Goal: Task Accomplishment & Management: Manage account settings

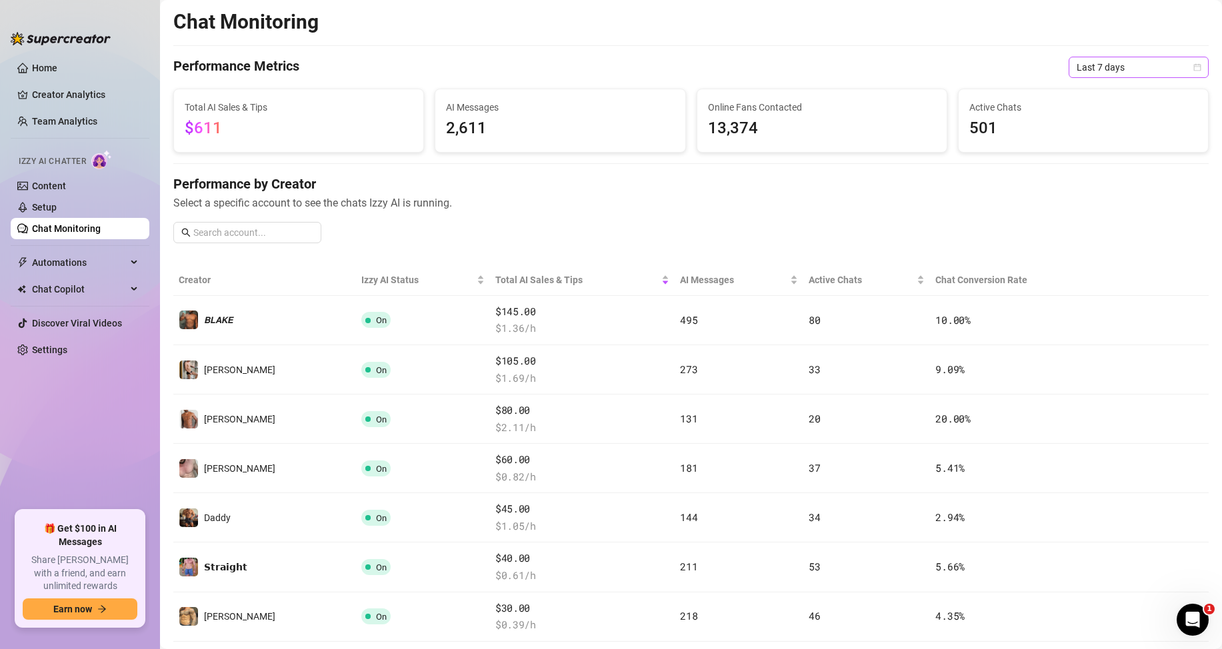
click at [1102, 69] on span "Last 7 days" at bounding box center [1138, 67] width 124 height 20
click at [1098, 97] on div "Last 24 hours" at bounding box center [1127, 94] width 119 height 15
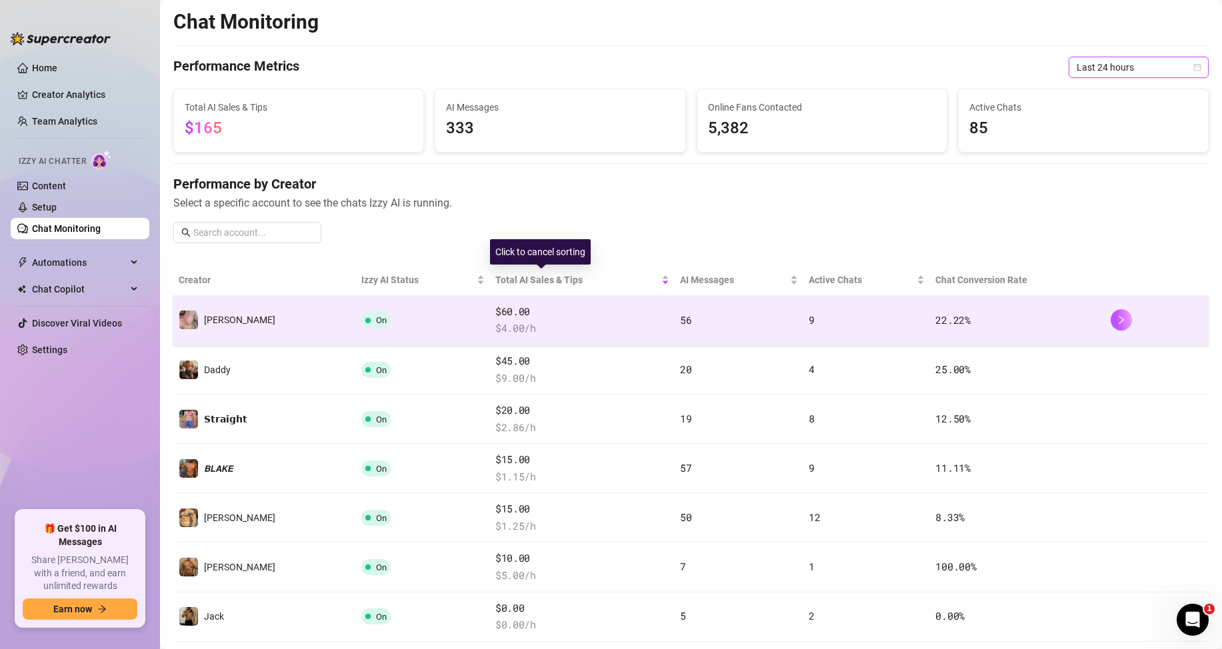
click at [534, 309] on span "$60.00" at bounding box center [582, 312] width 174 height 16
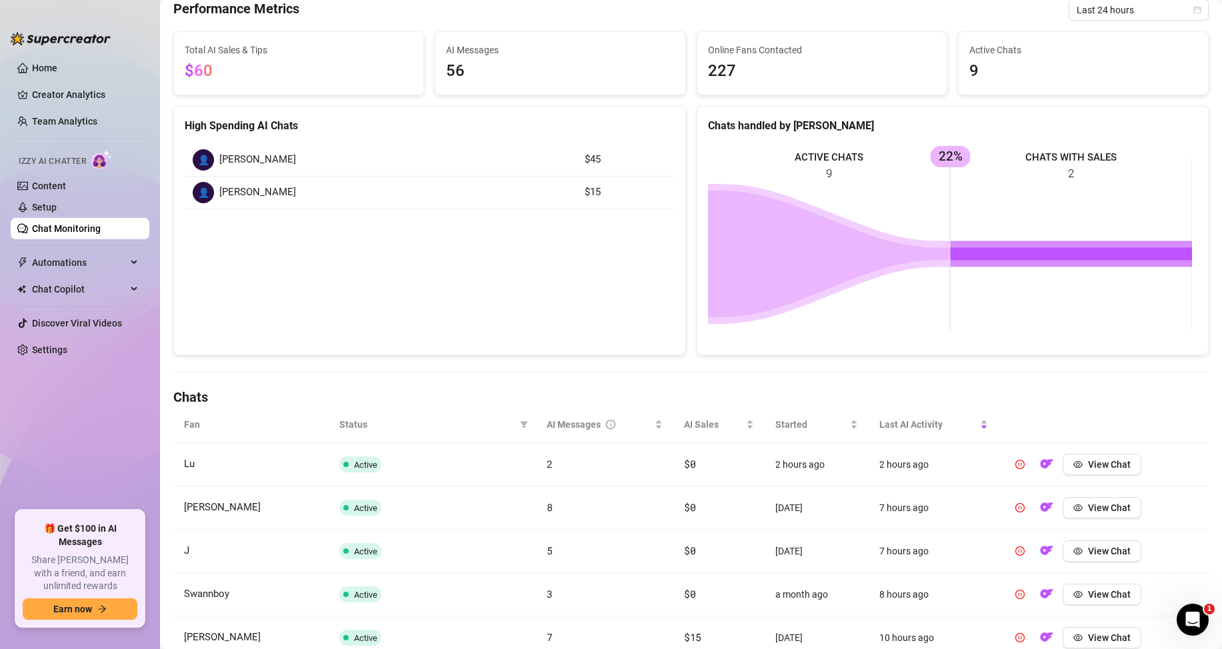
scroll to position [200, 0]
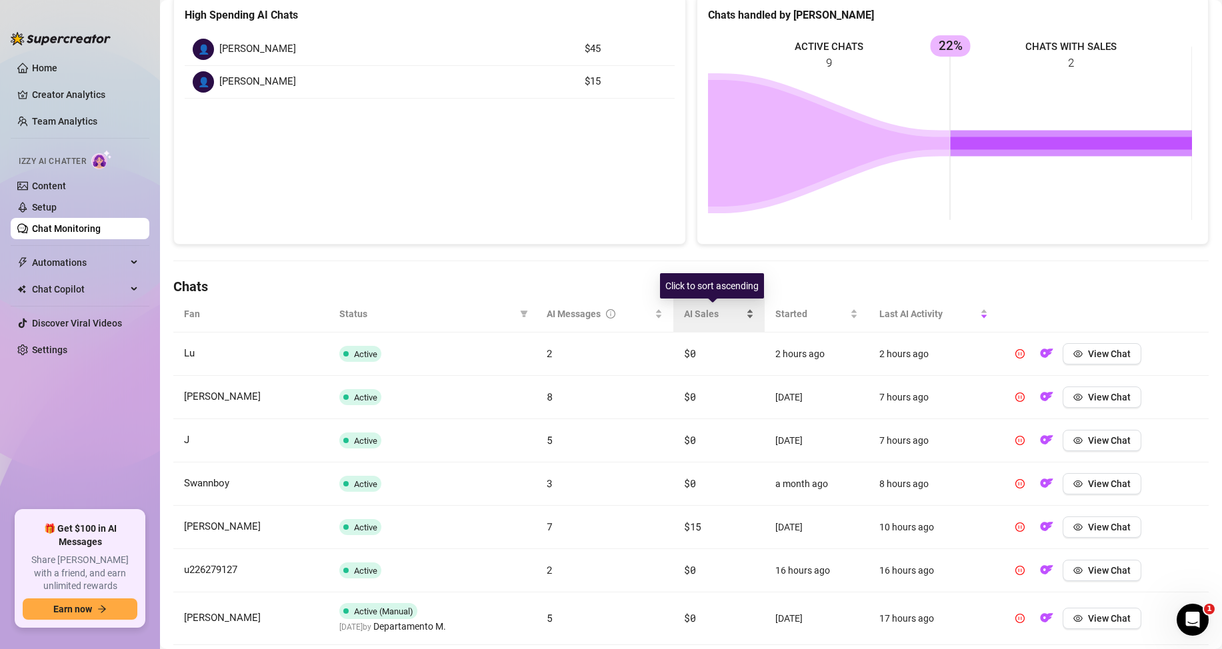
click at [742, 309] on div "AI Sales" at bounding box center [719, 314] width 70 height 15
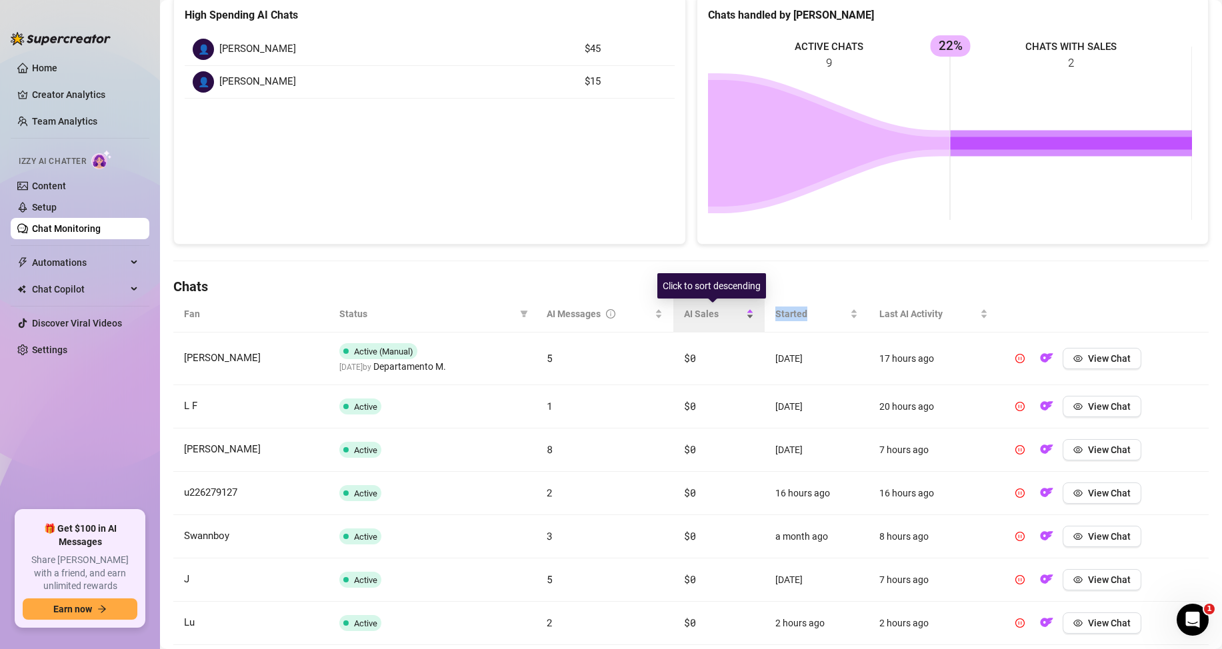
click at [742, 309] on div "AI Sales" at bounding box center [719, 314] width 70 height 15
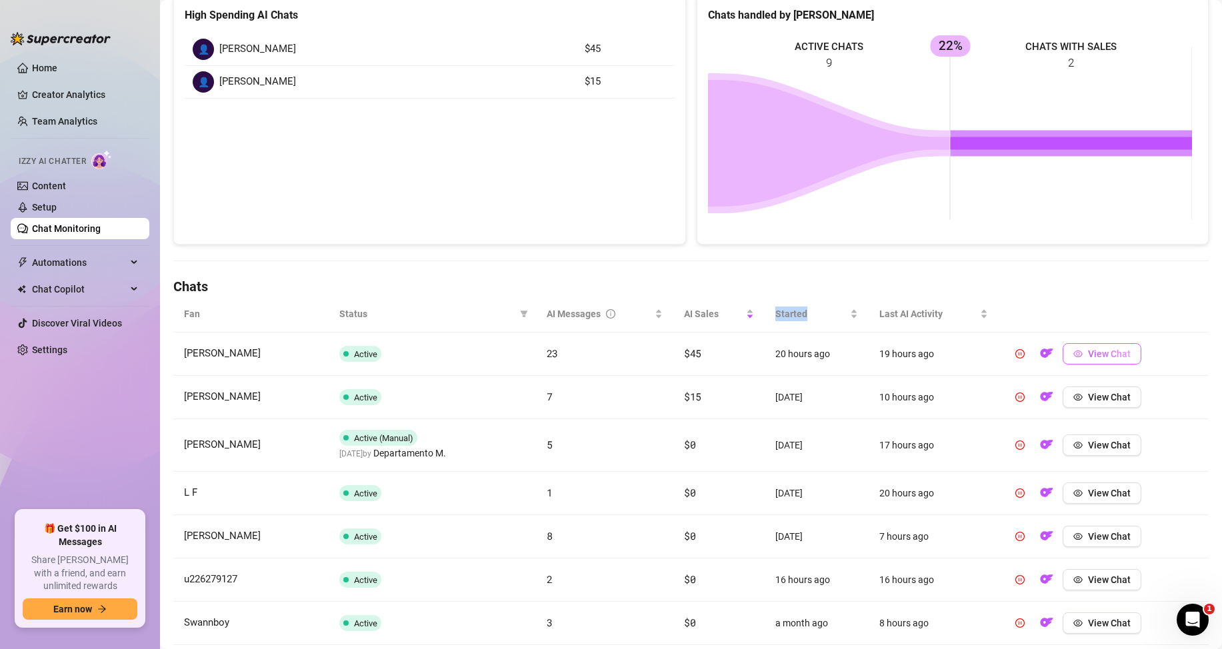
click at [1069, 347] on button "View Chat" at bounding box center [1101, 353] width 79 height 21
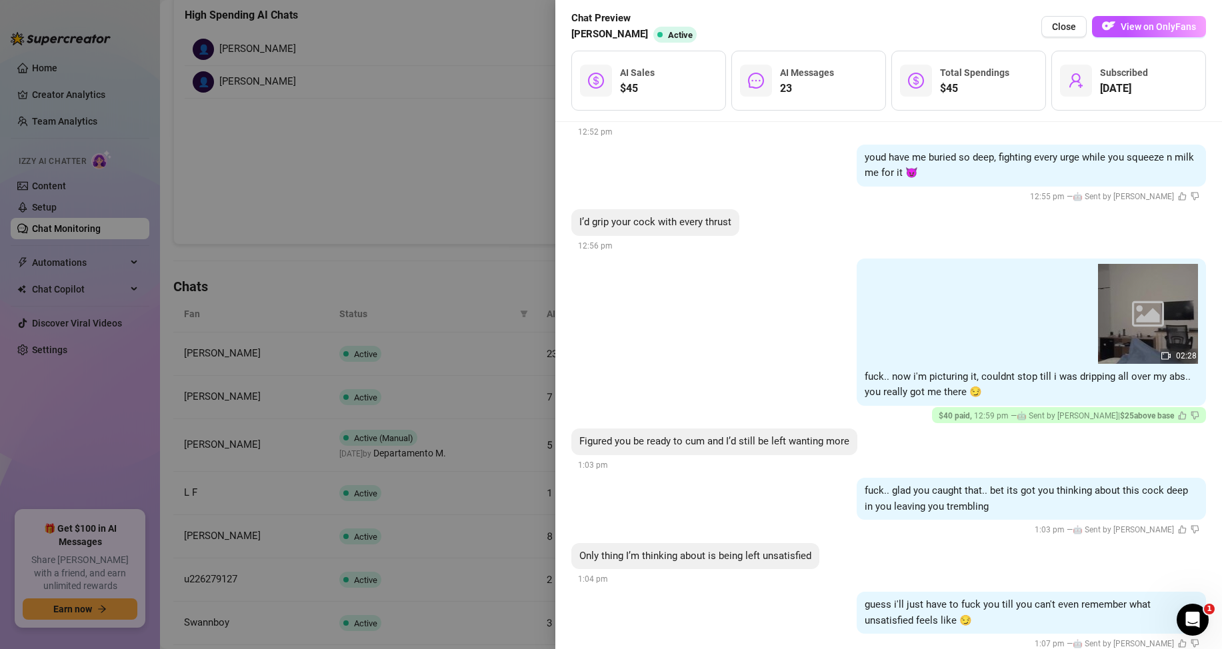
scroll to position [2057, 0]
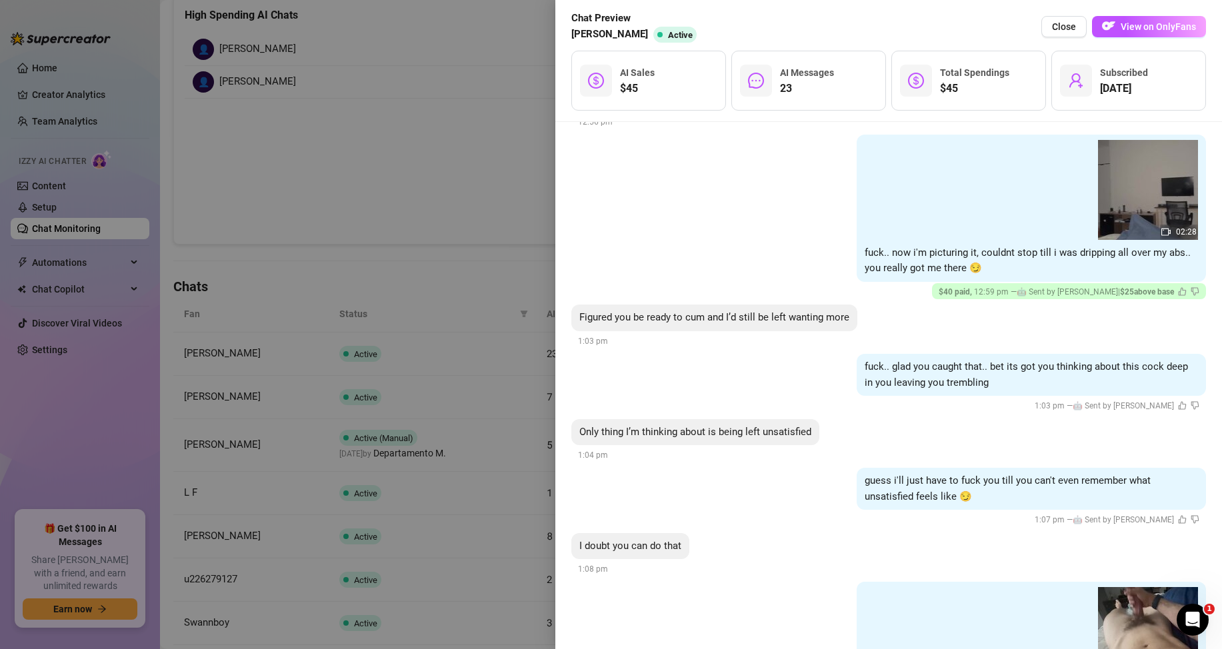
click at [445, 244] on div at bounding box center [611, 324] width 1222 height 649
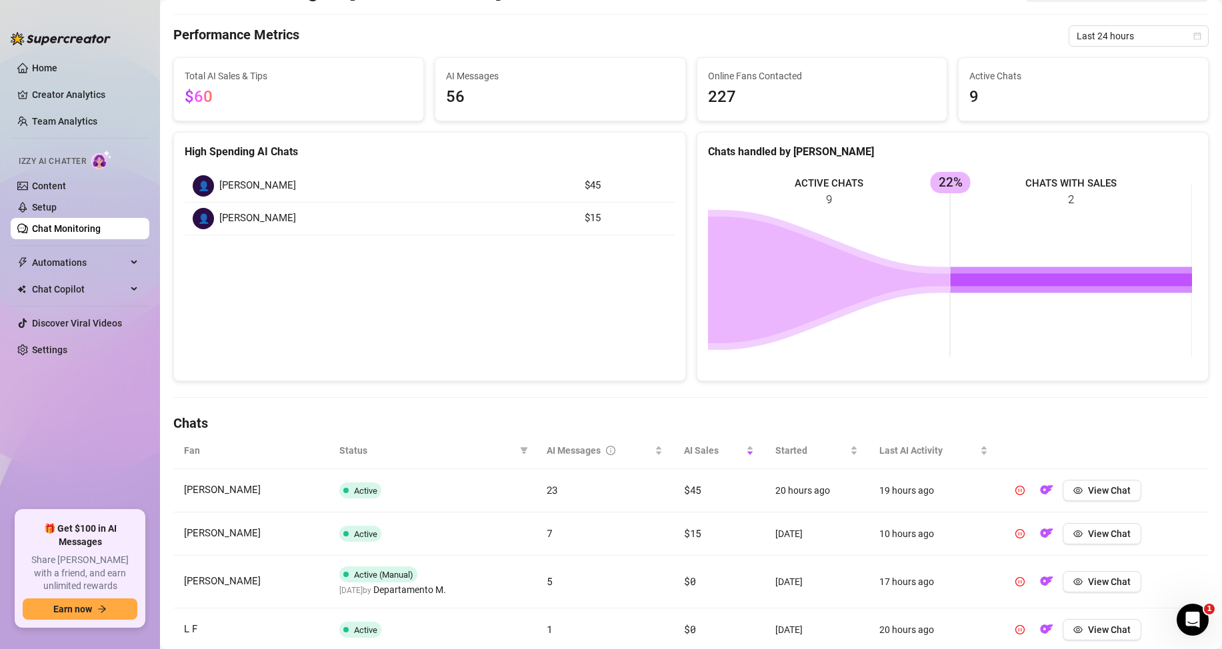
scroll to position [0, 0]
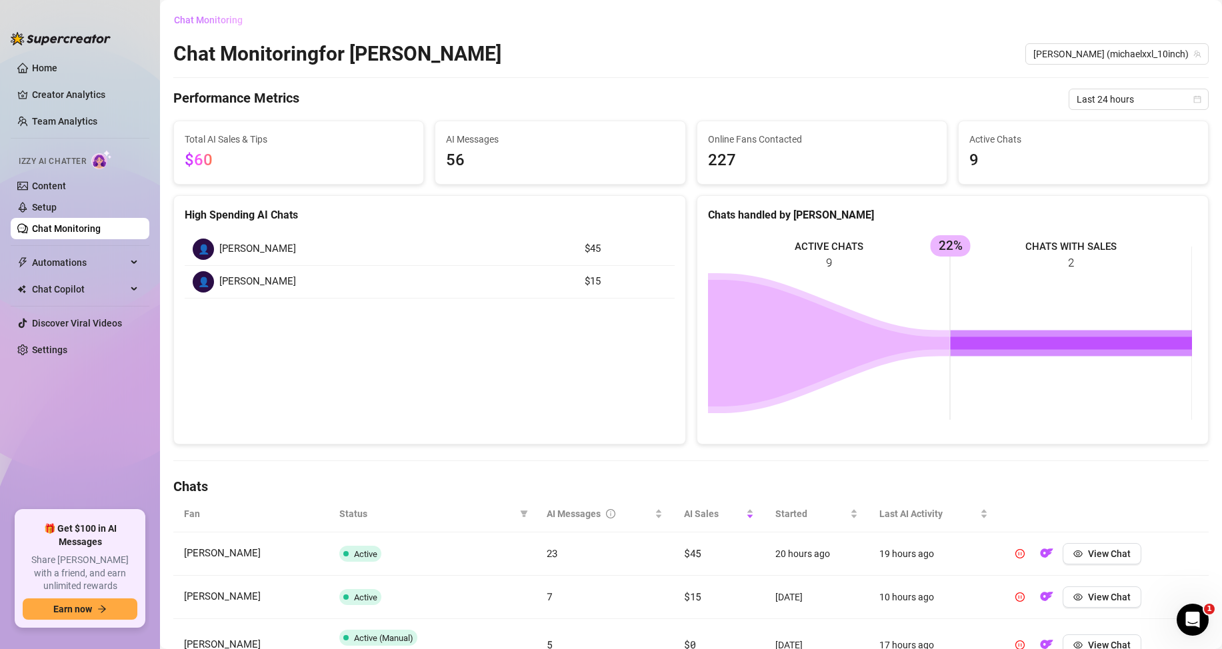
click at [189, 27] on button "Chat Monitoring" at bounding box center [213, 19] width 80 height 21
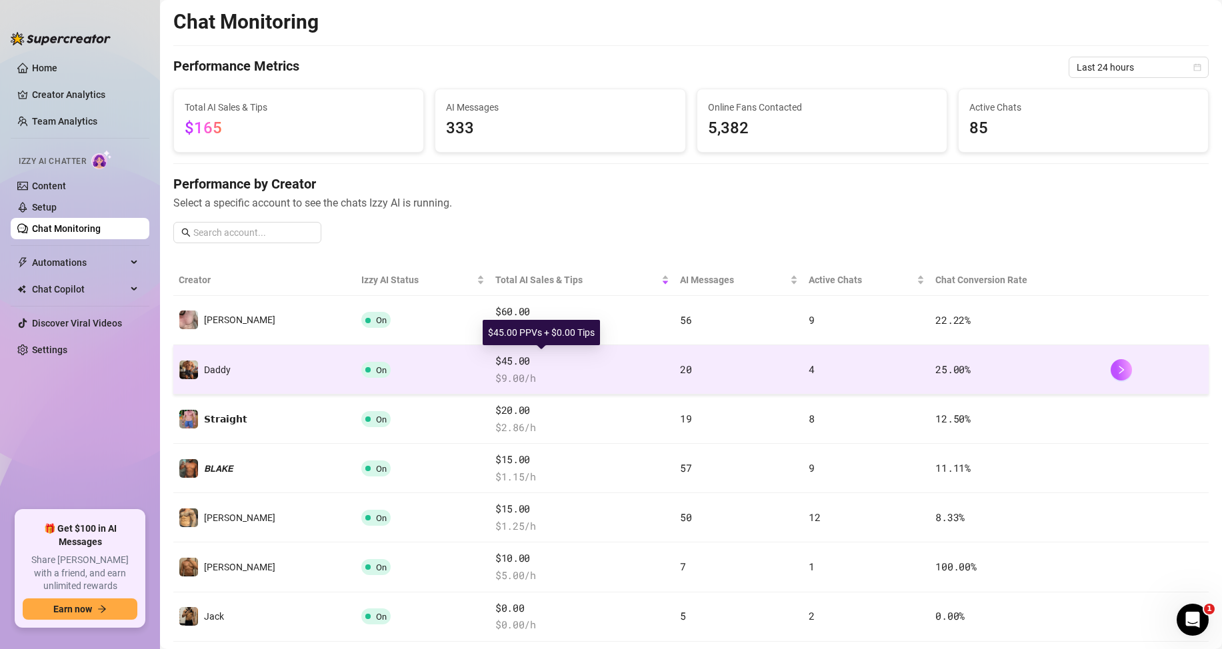
click at [604, 367] on span "$45.00" at bounding box center [582, 361] width 174 height 16
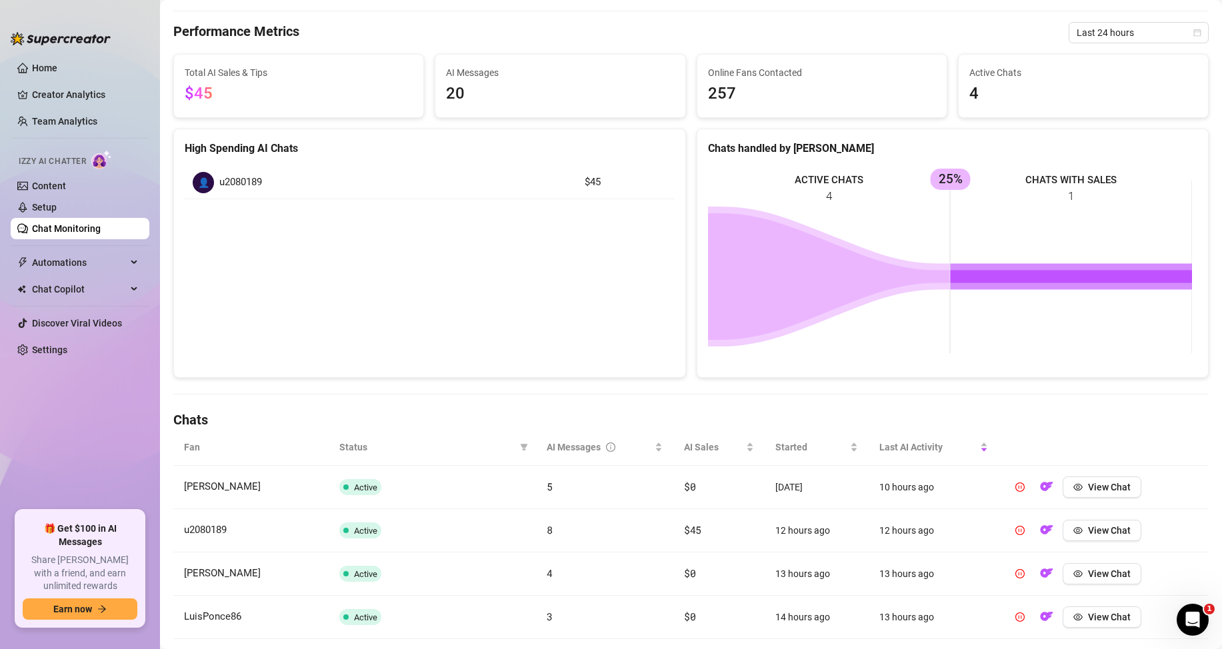
scroll to position [133, 0]
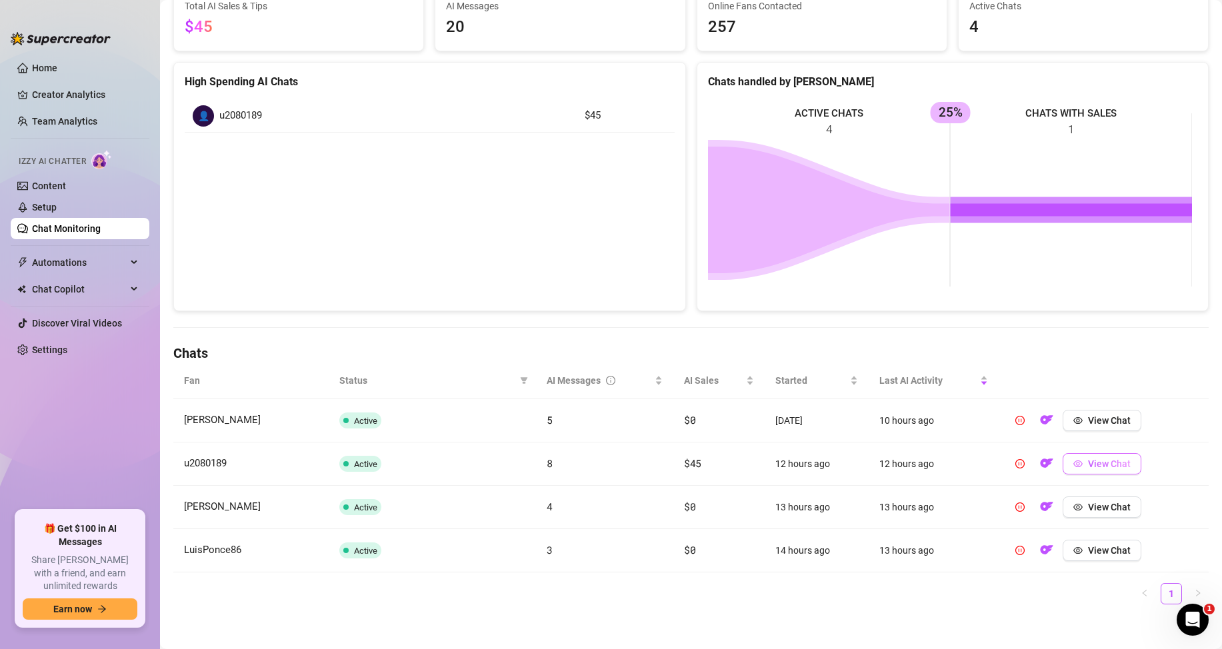
click at [1090, 468] on span "View Chat" at bounding box center [1109, 464] width 43 height 11
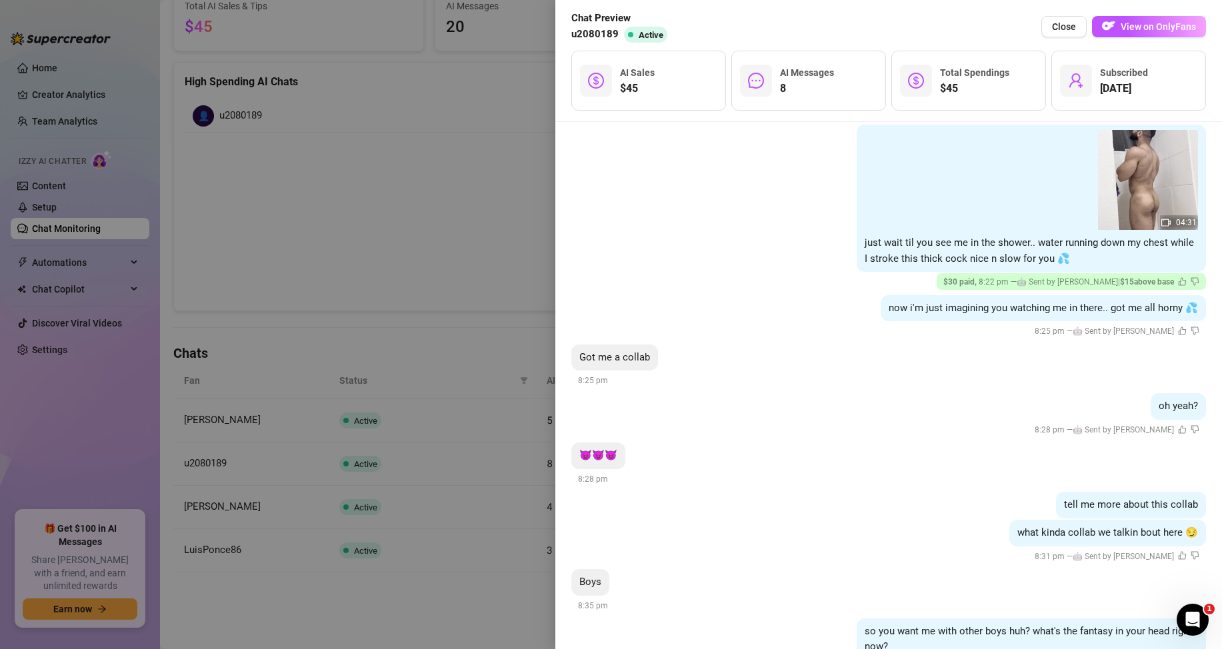
scroll to position [381, 0]
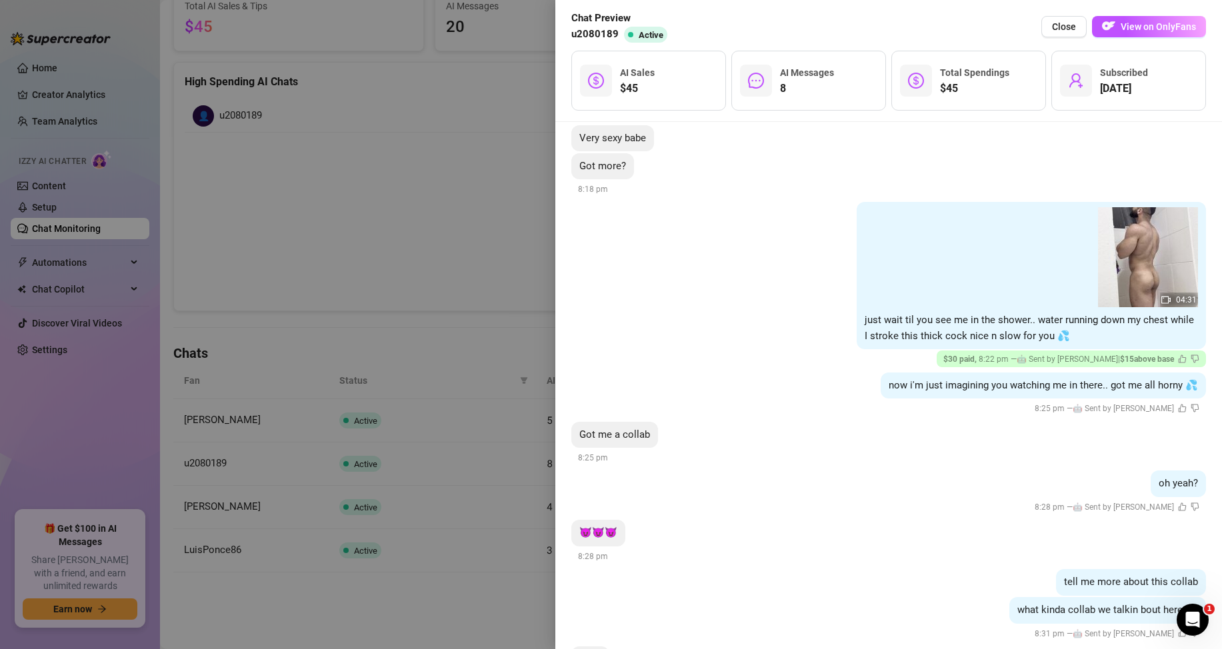
drag, startPoint x: 485, startPoint y: 237, endPoint x: 477, endPoint y: 240, distance: 9.3
click at [484, 235] on div at bounding box center [611, 324] width 1222 height 649
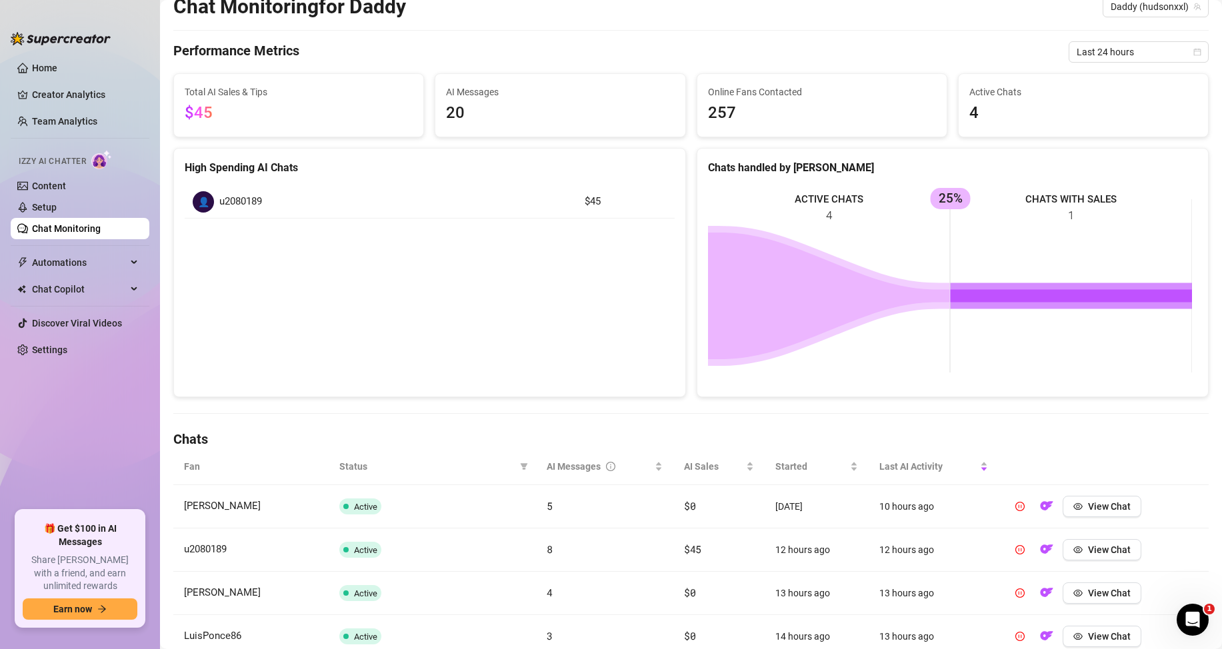
scroll to position [0, 0]
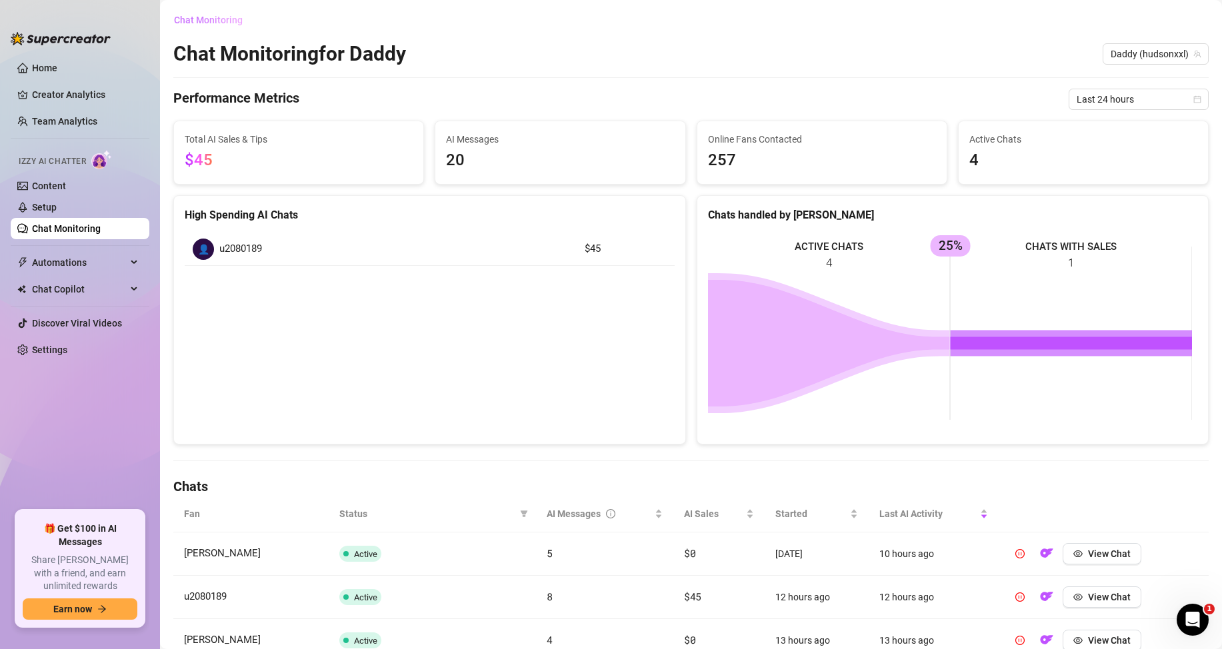
click at [234, 26] on button "Chat Monitoring" at bounding box center [213, 19] width 80 height 21
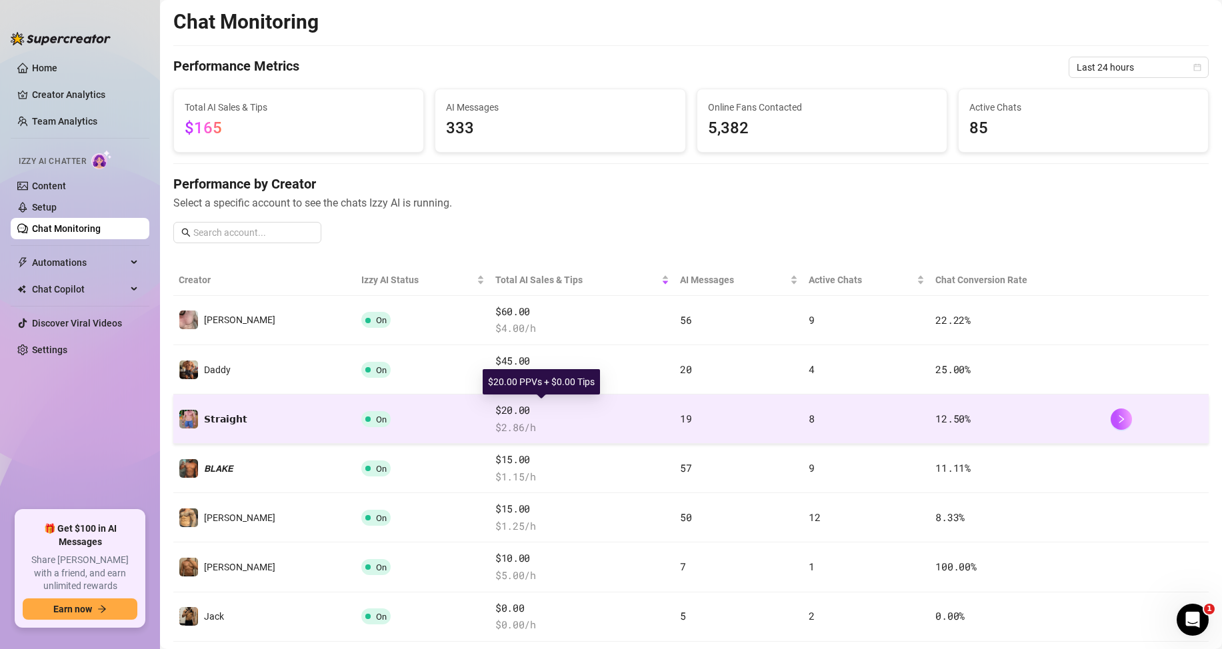
click at [544, 418] on span "$20.00" at bounding box center [582, 411] width 174 height 16
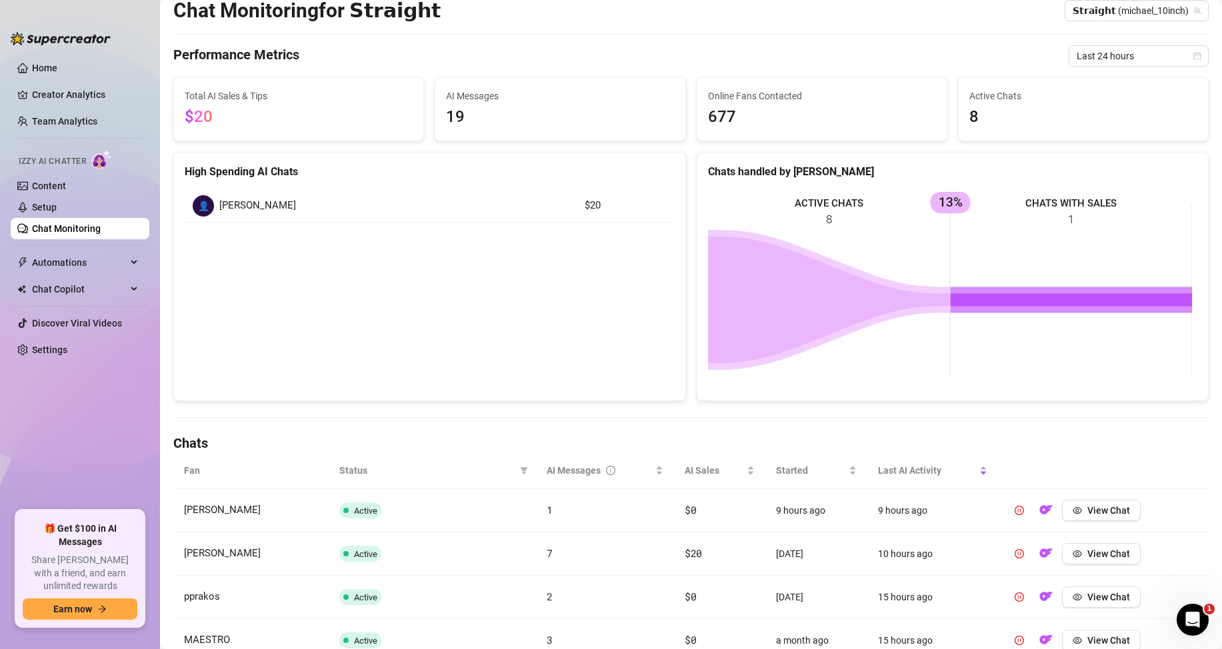
scroll to position [67, 0]
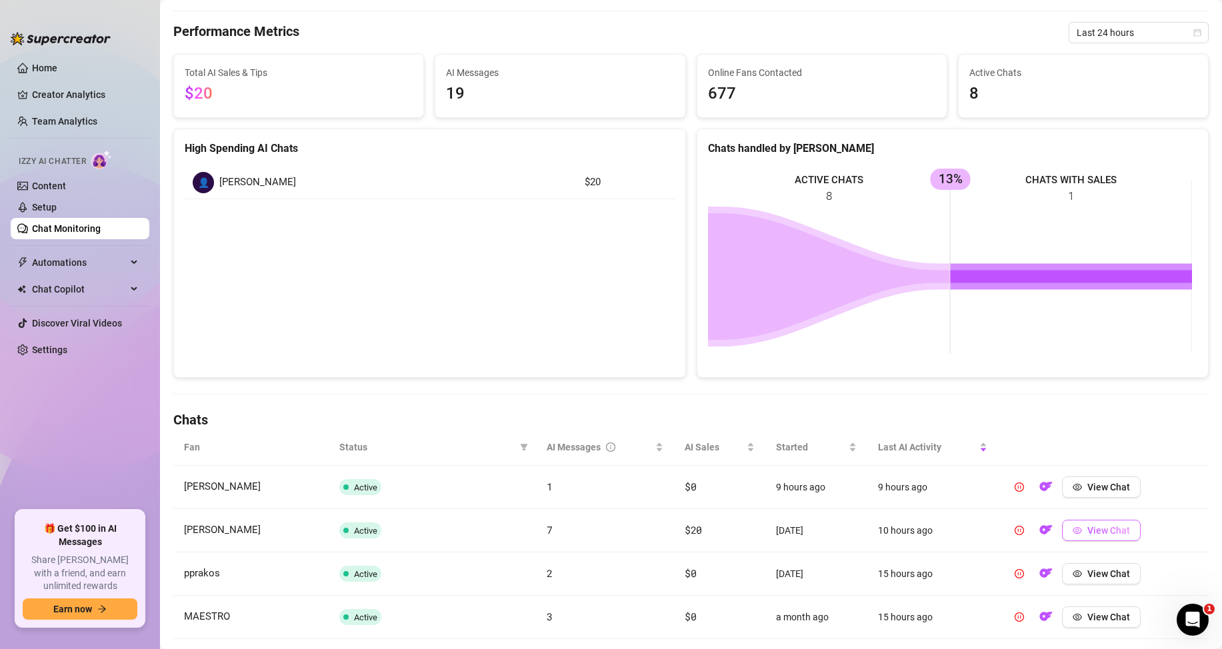
click at [1118, 537] on button "View Chat" at bounding box center [1101, 530] width 79 height 21
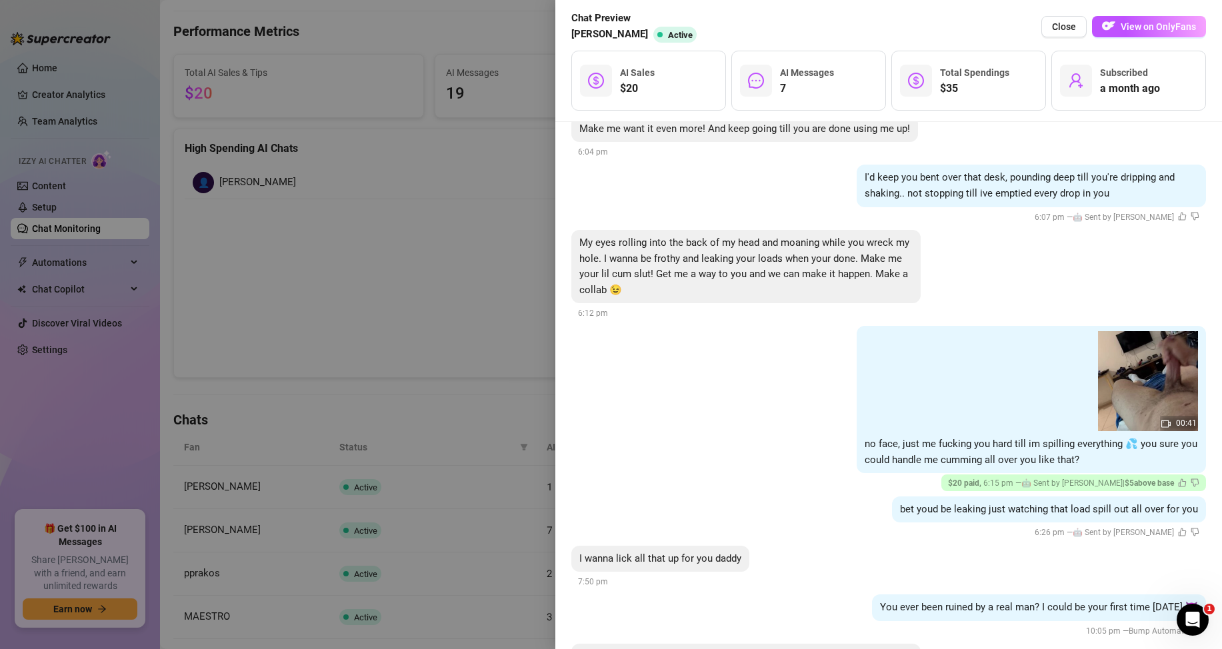
scroll to position [333, 0]
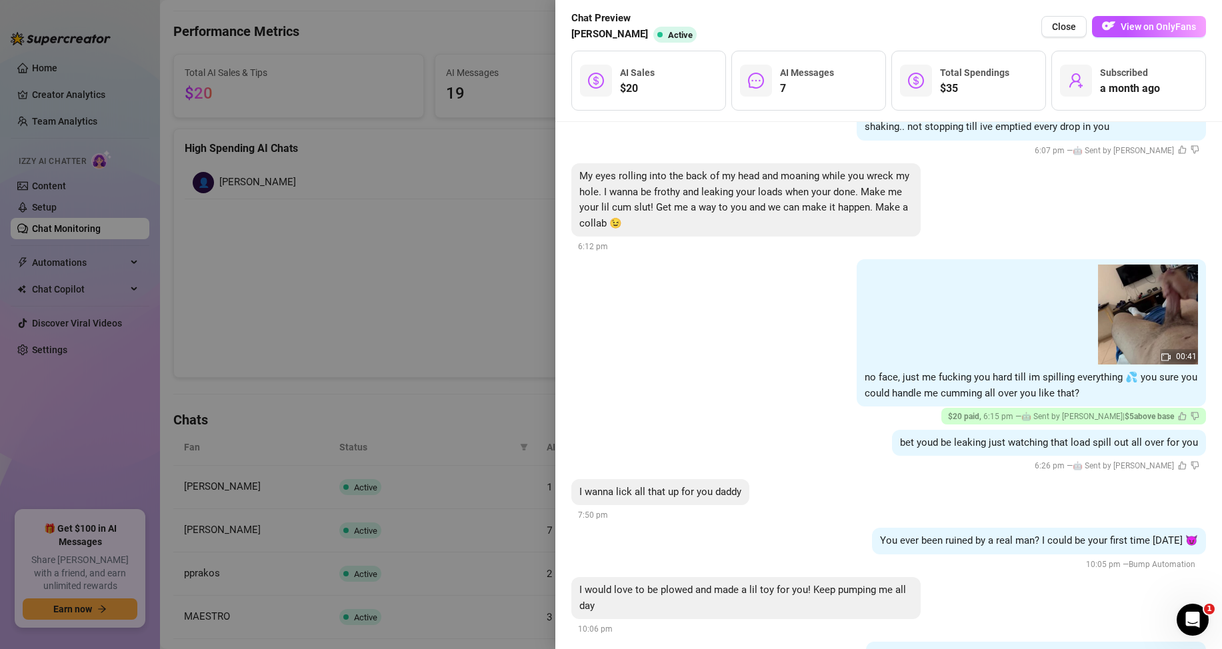
click at [460, 208] on div at bounding box center [611, 324] width 1222 height 649
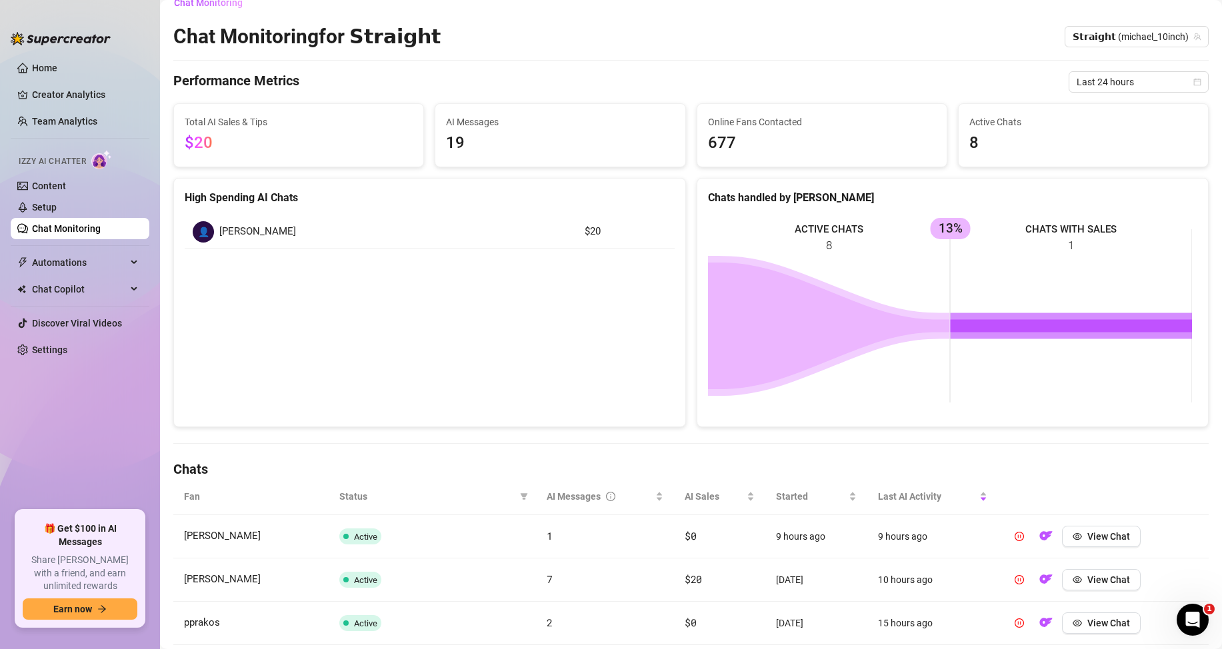
scroll to position [0, 0]
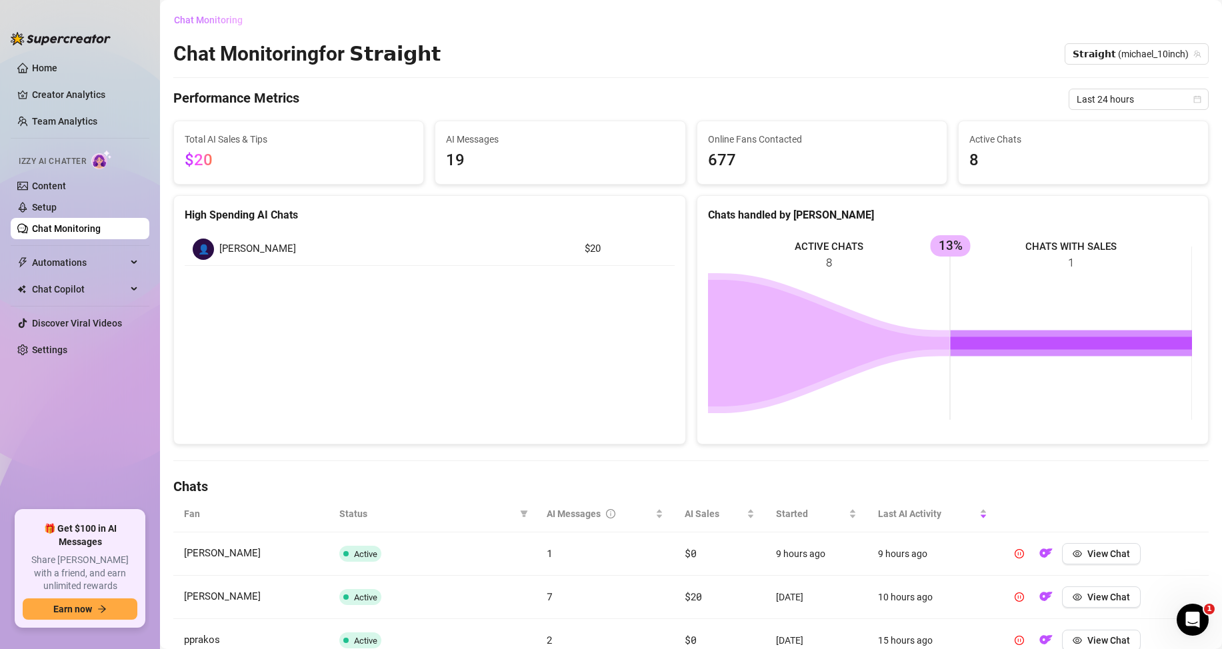
click at [234, 24] on span "Chat Monitoring" at bounding box center [208, 20] width 69 height 11
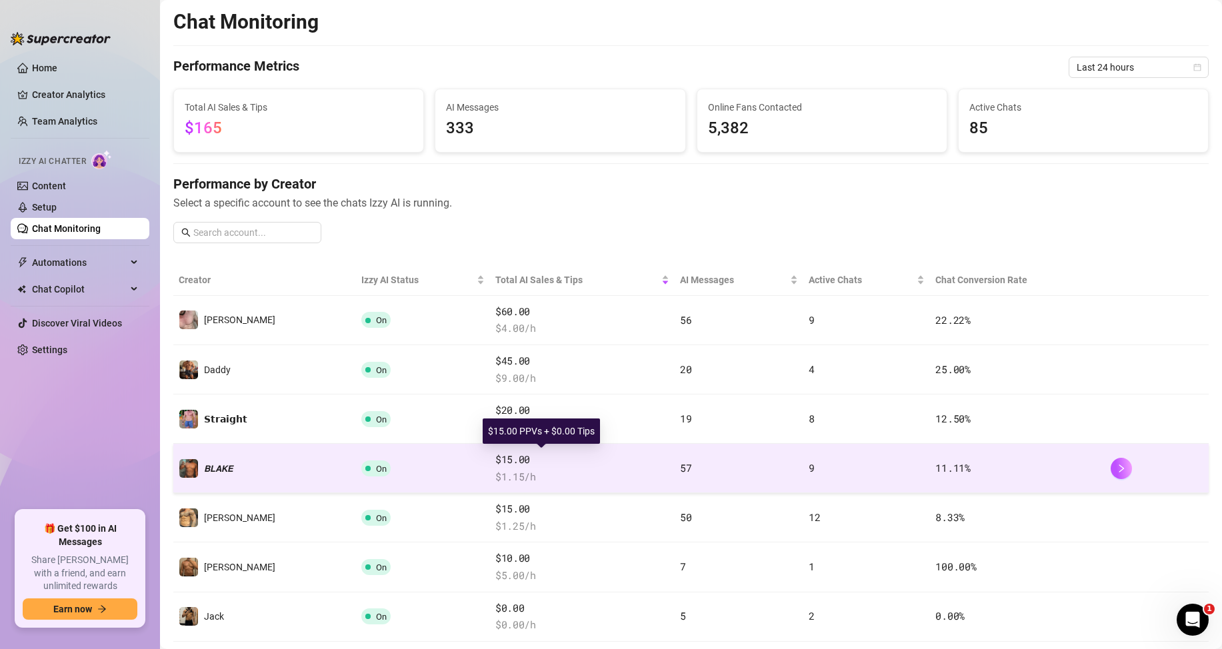
click at [495, 466] on span "$15.00" at bounding box center [582, 460] width 174 height 16
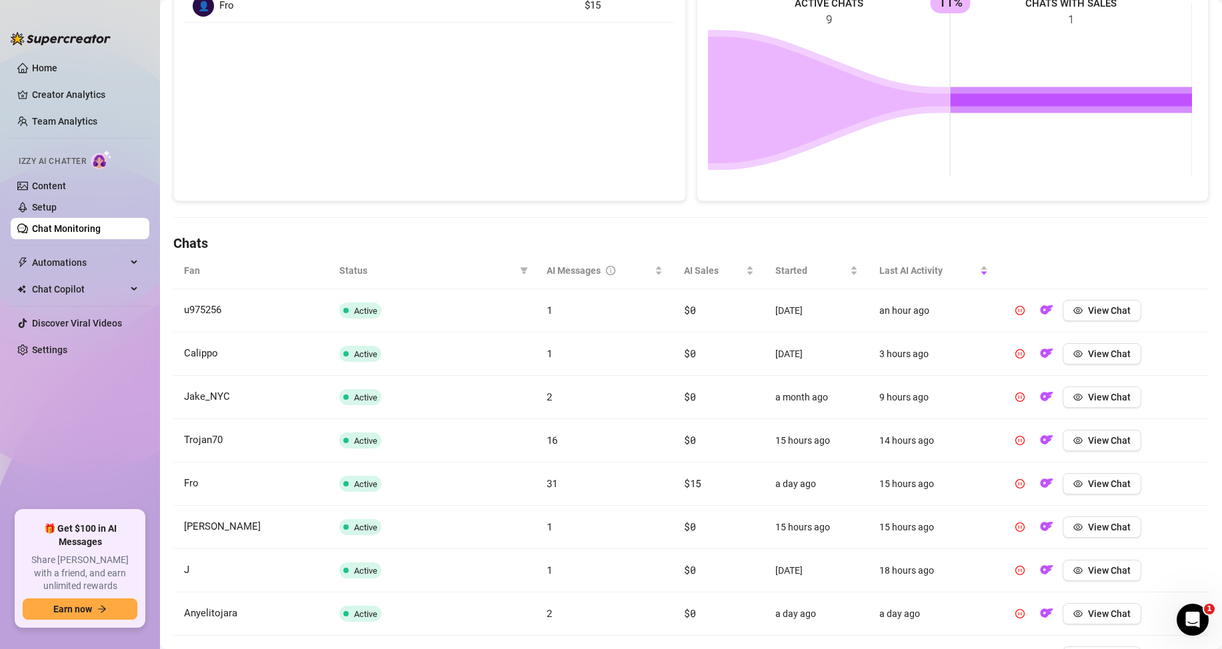
scroll to position [267, 0]
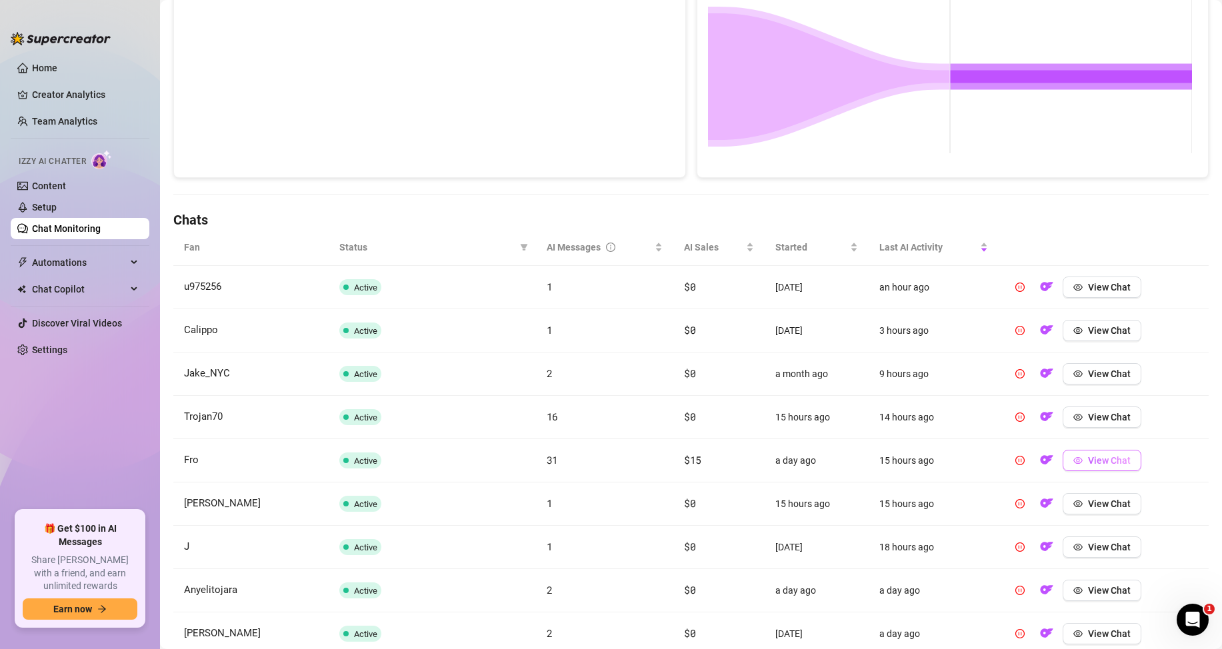
click at [1112, 461] on span "View Chat" at bounding box center [1109, 460] width 43 height 11
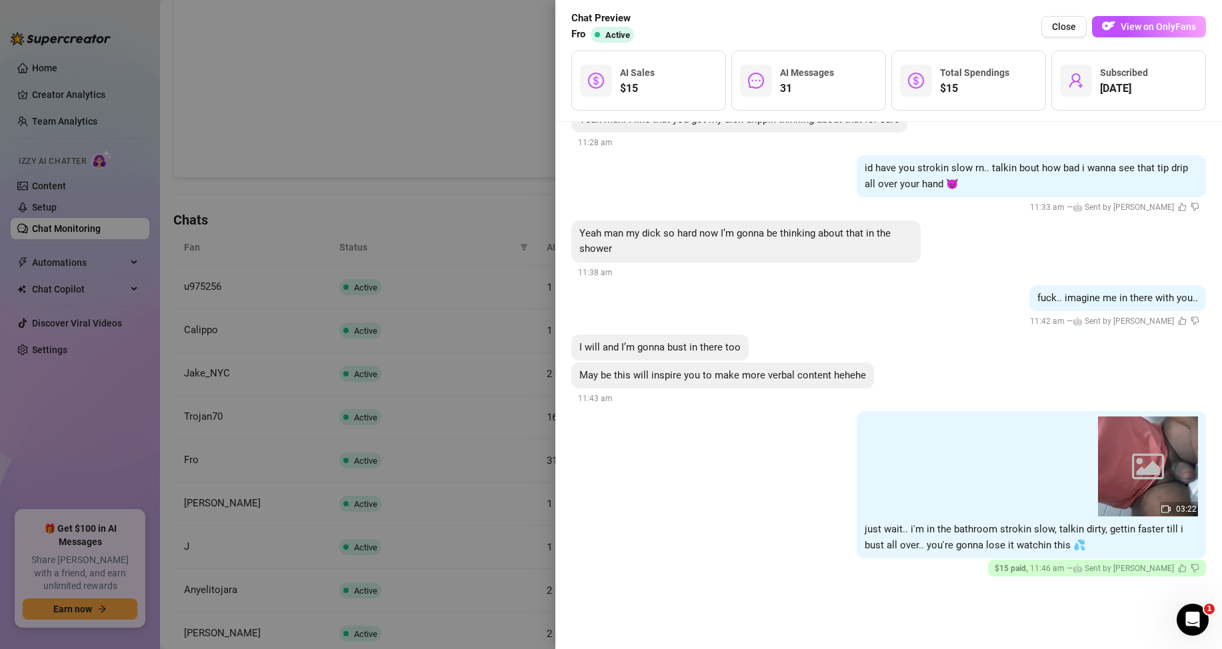
scroll to position [1733, 0]
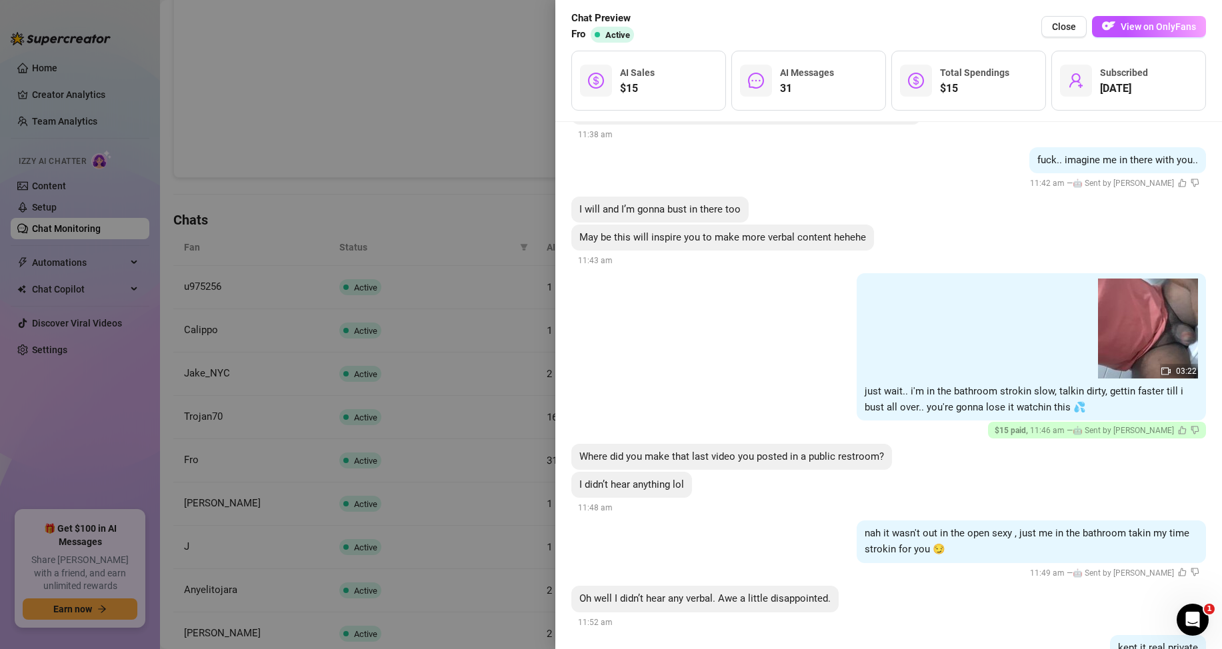
click at [437, 279] on div at bounding box center [611, 324] width 1222 height 649
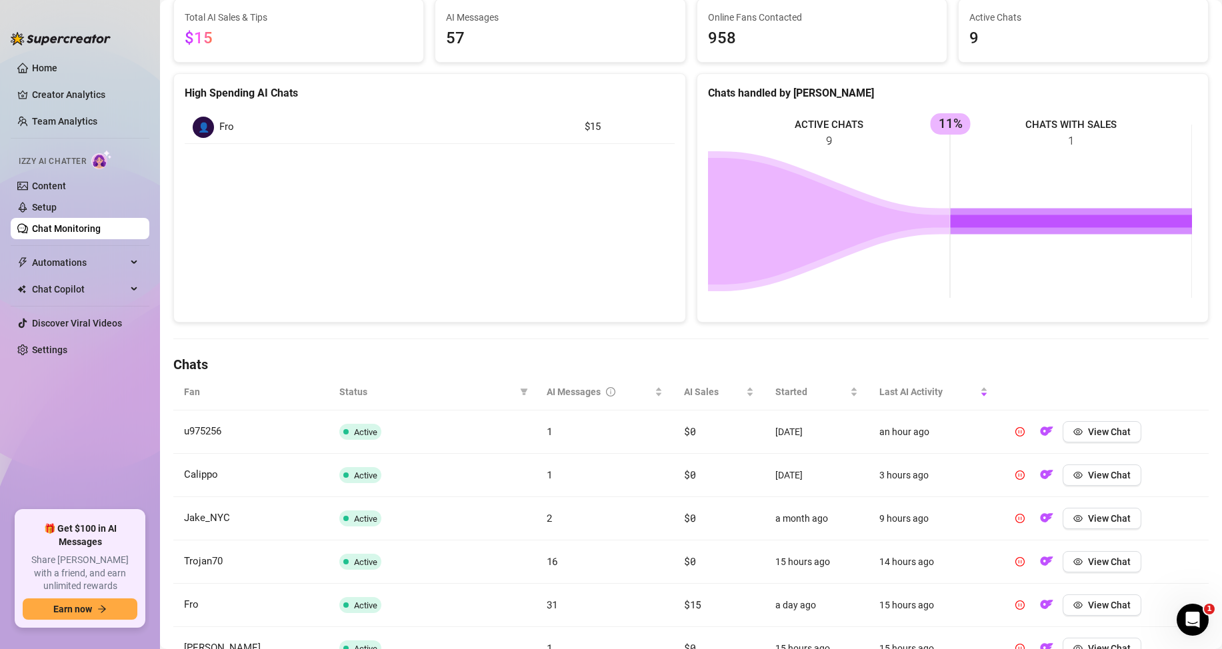
scroll to position [0, 0]
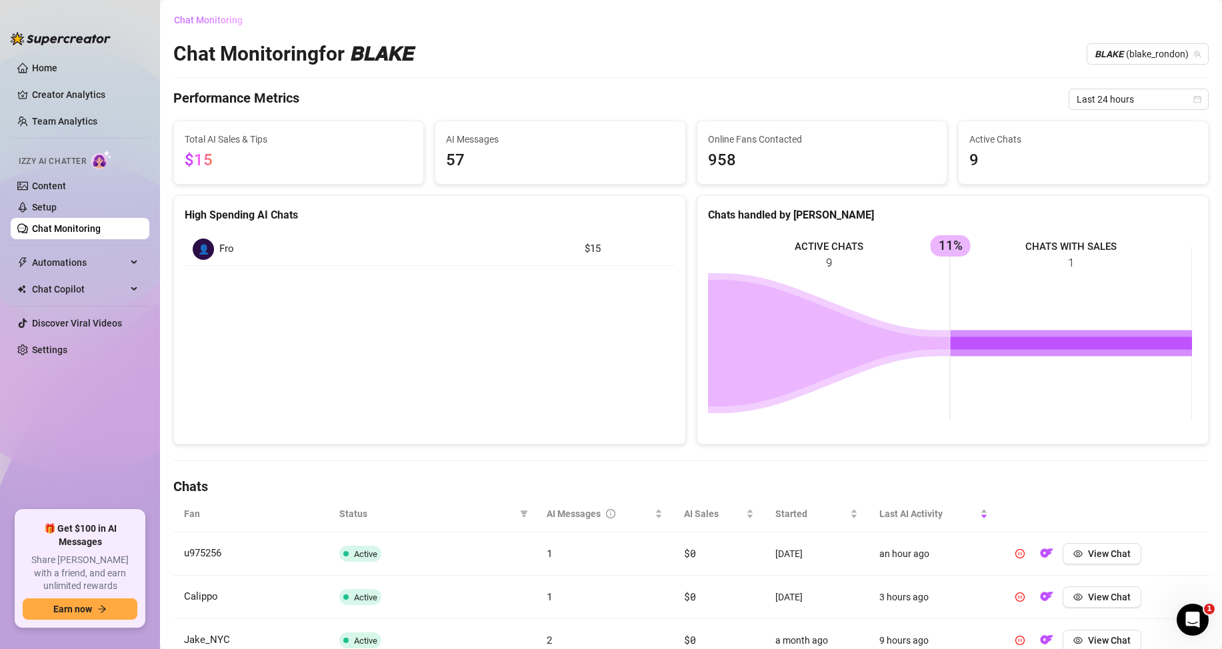
click at [221, 25] on span "Chat Monitoring" at bounding box center [208, 20] width 69 height 11
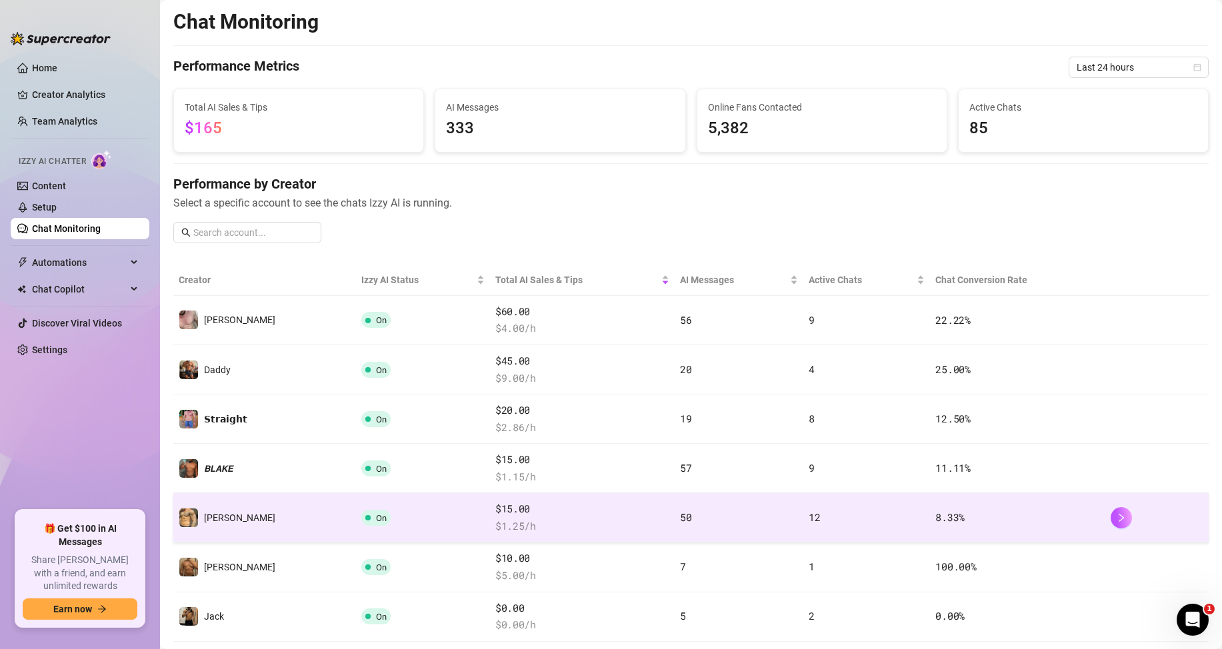
click at [495, 519] on span "$ 1.25 /h" at bounding box center [582, 527] width 174 height 16
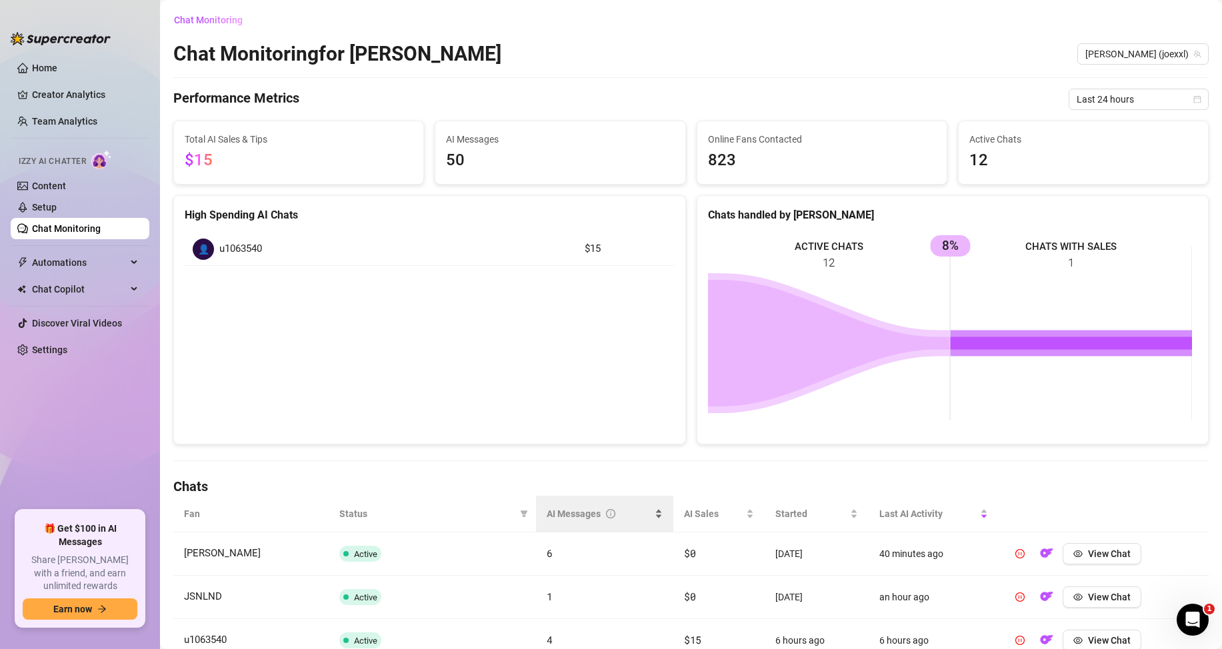
scroll to position [200, 0]
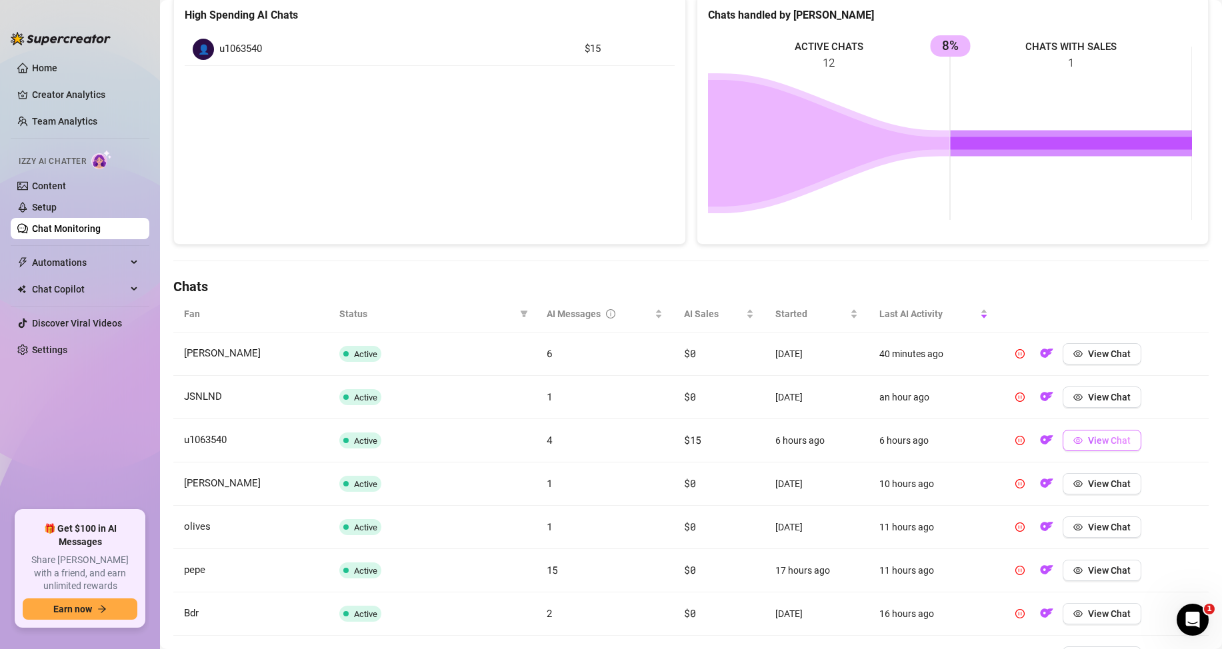
click at [1080, 432] on button "View Chat" at bounding box center [1101, 440] width 79 height 21
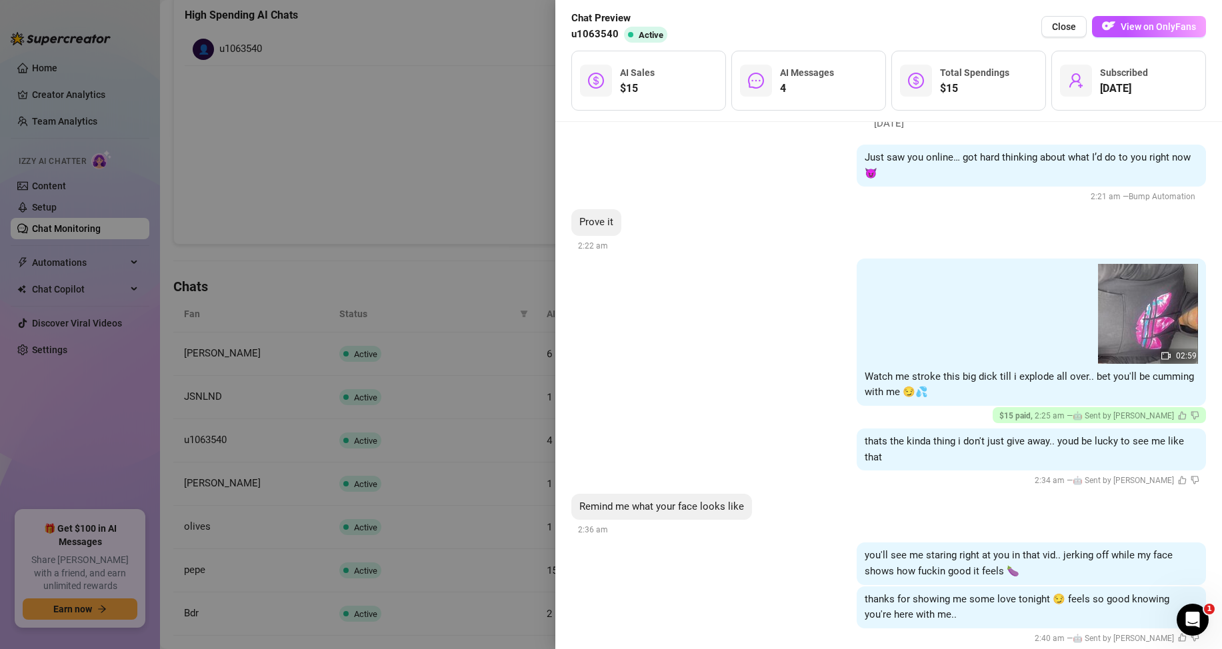
scroll to position [69, 0]
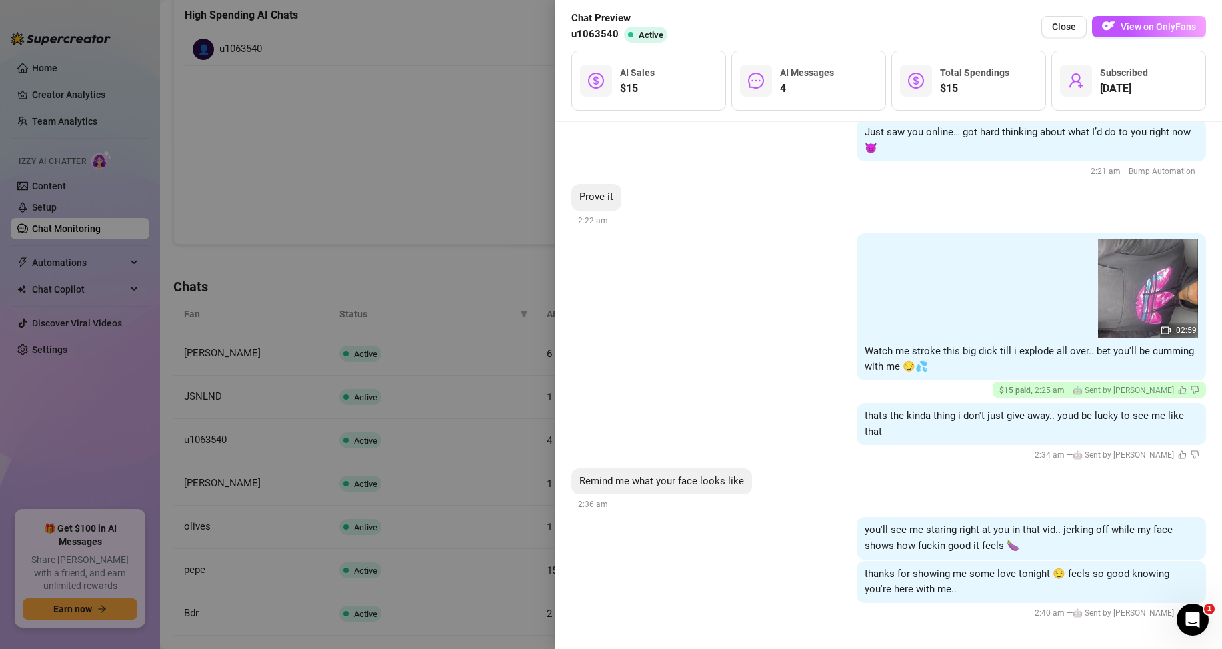
click at [419, 319] on div at bounding box center [611, 324] width 1222 height 649
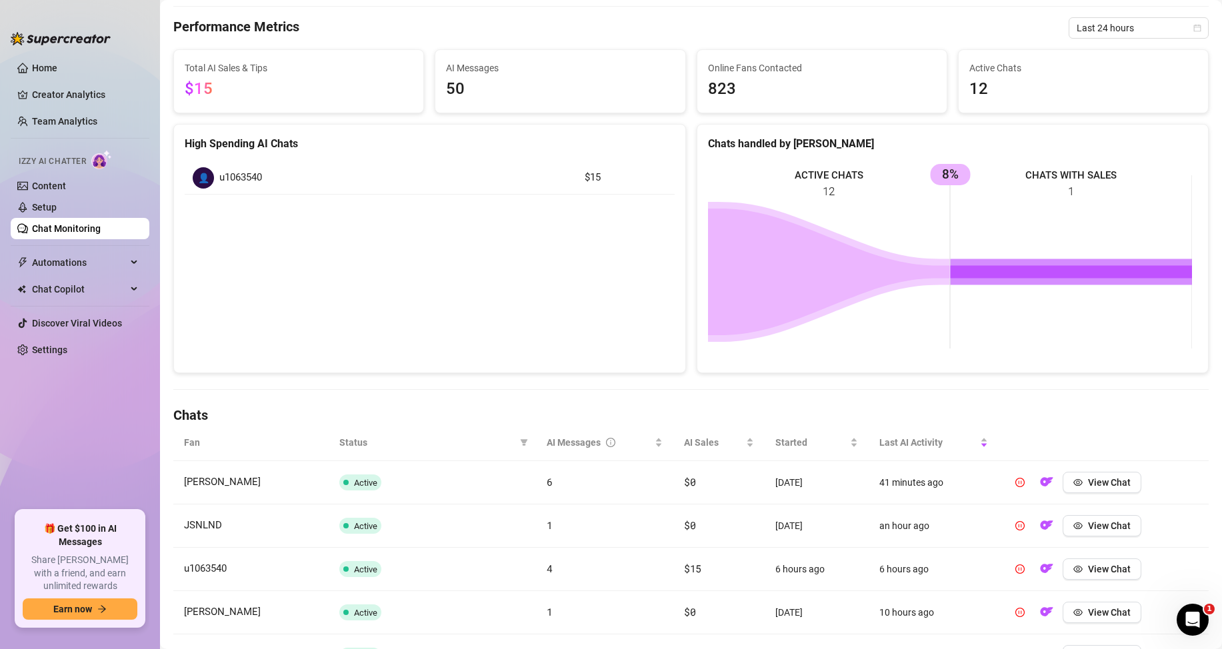
scroll to position [0, 0]
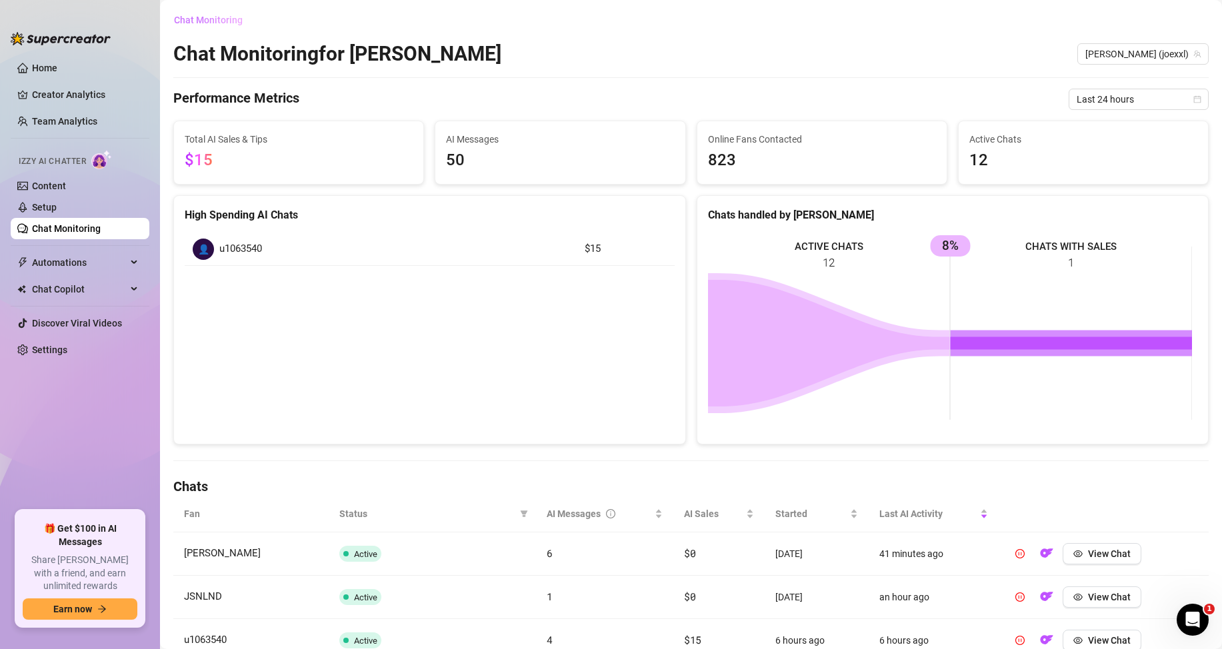
click at [220, 23] on span "Chat Monitoring" at bounding box center [208, 20] width 69 height 11
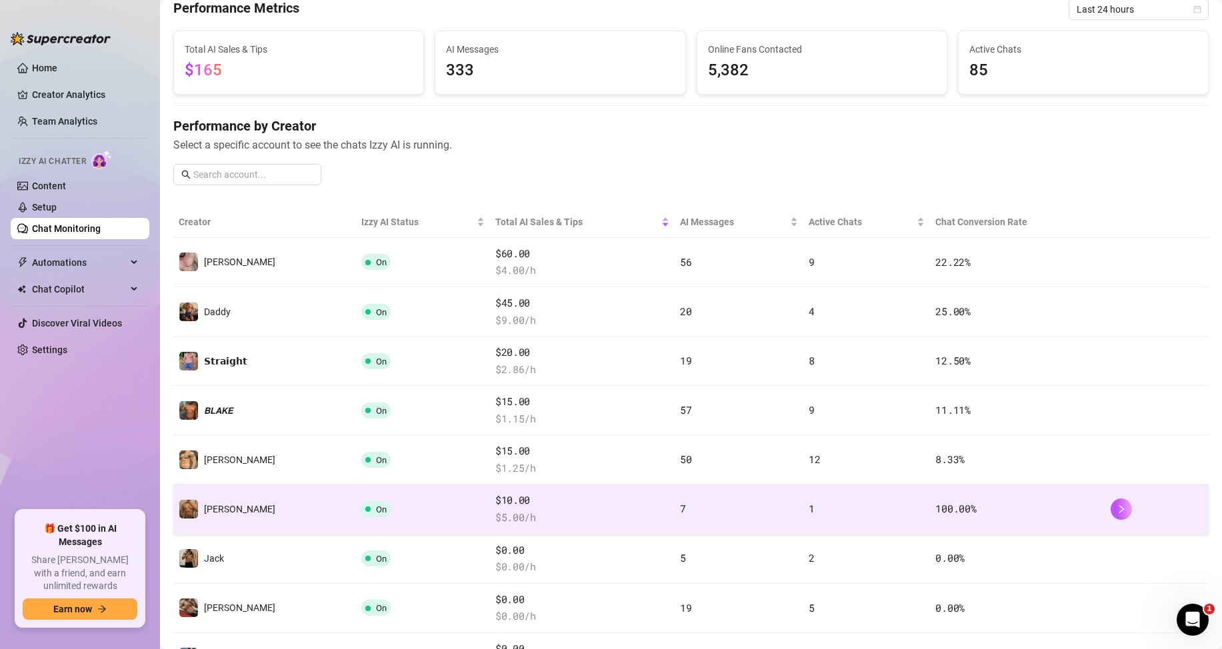
scroll to position [67, 0]
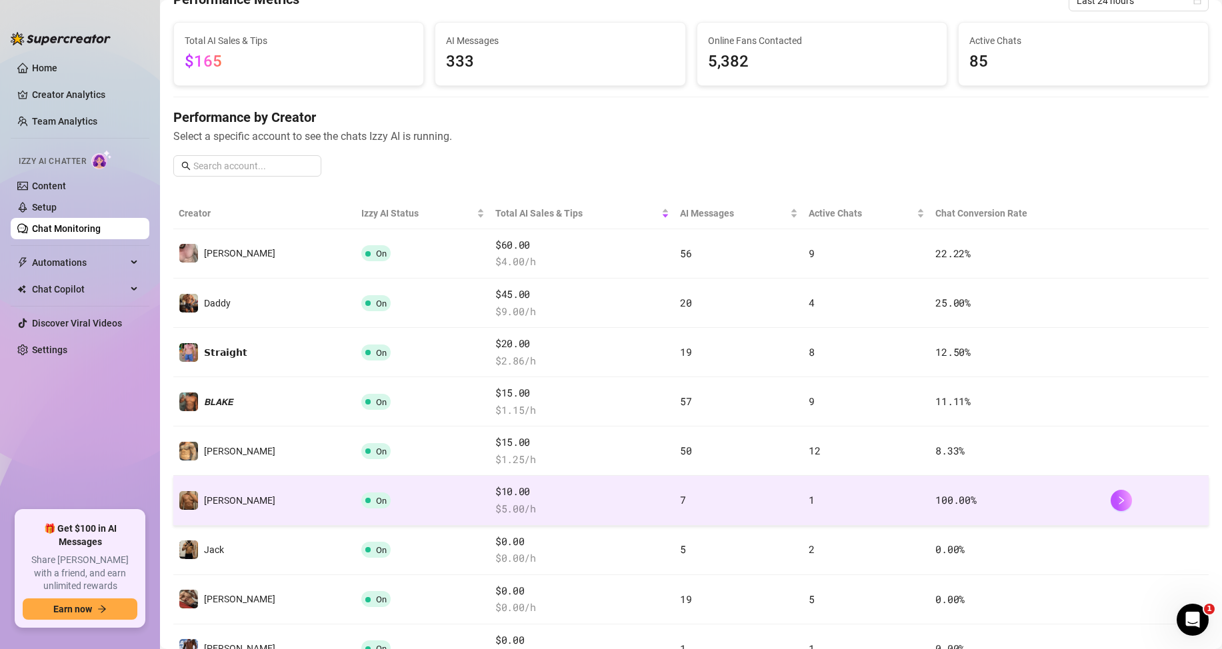
click at [495, 493] on span "$10.00" at bounding box center [582, 492] width 174 height 16
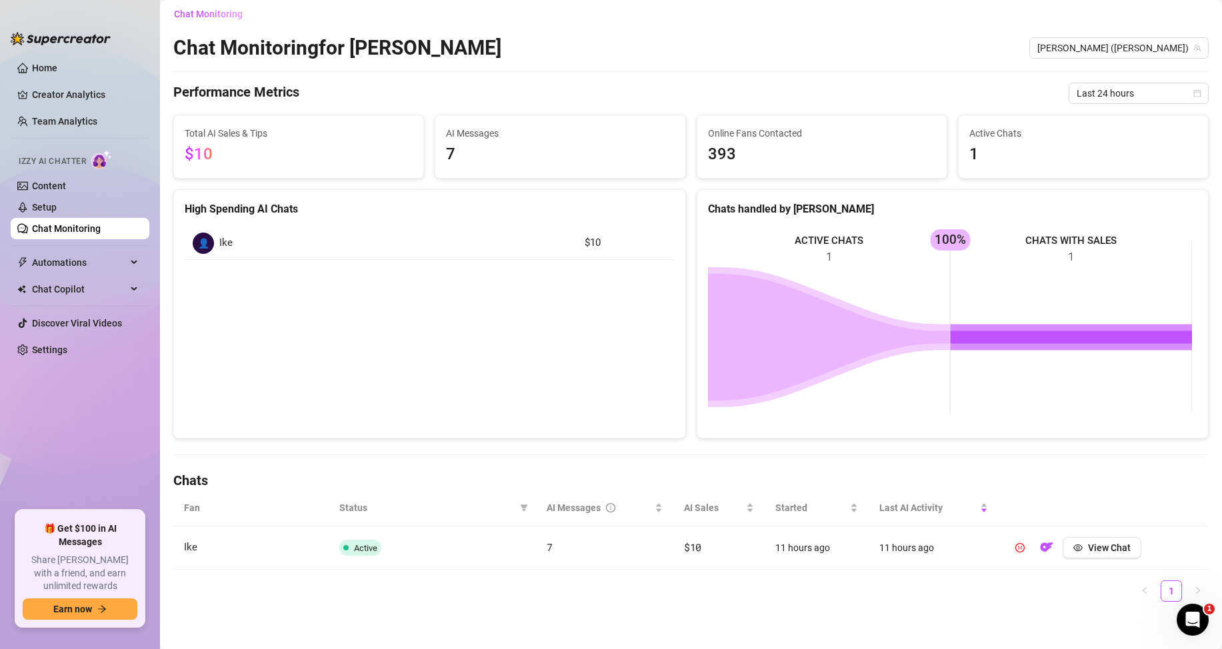
scroll to position [9, 0]
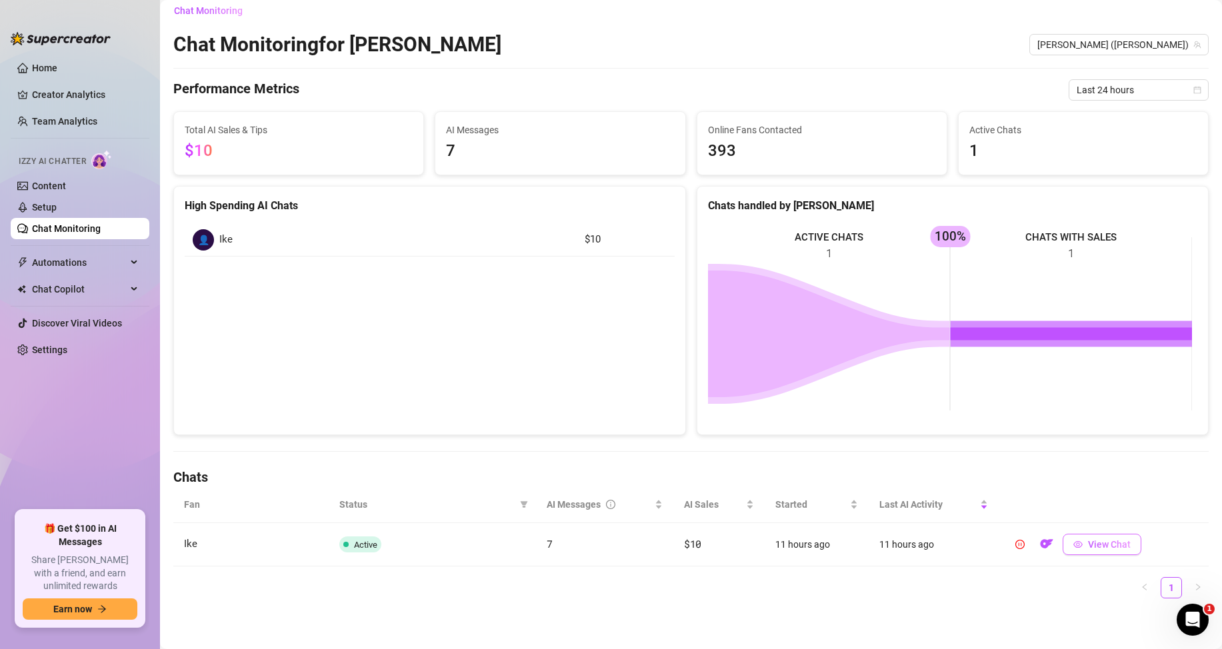
click at [1113, 555] on button "View Chat" at bounding box center [1101, 544] width 79 height 21
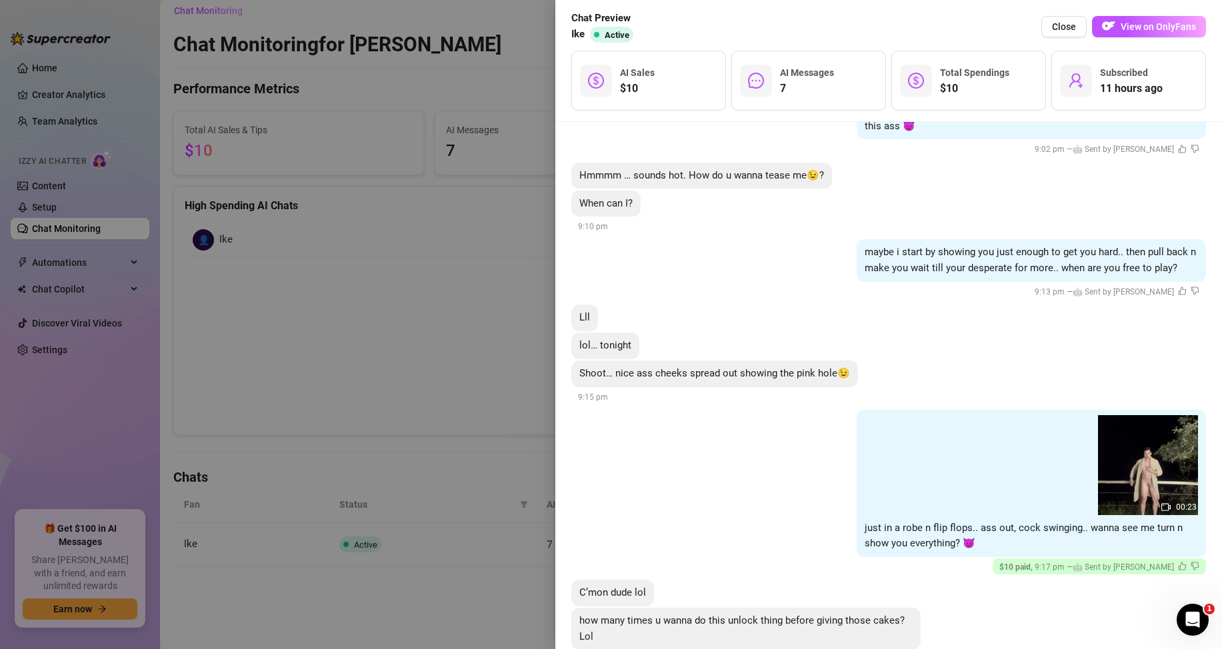
scroll to position [600, 0]
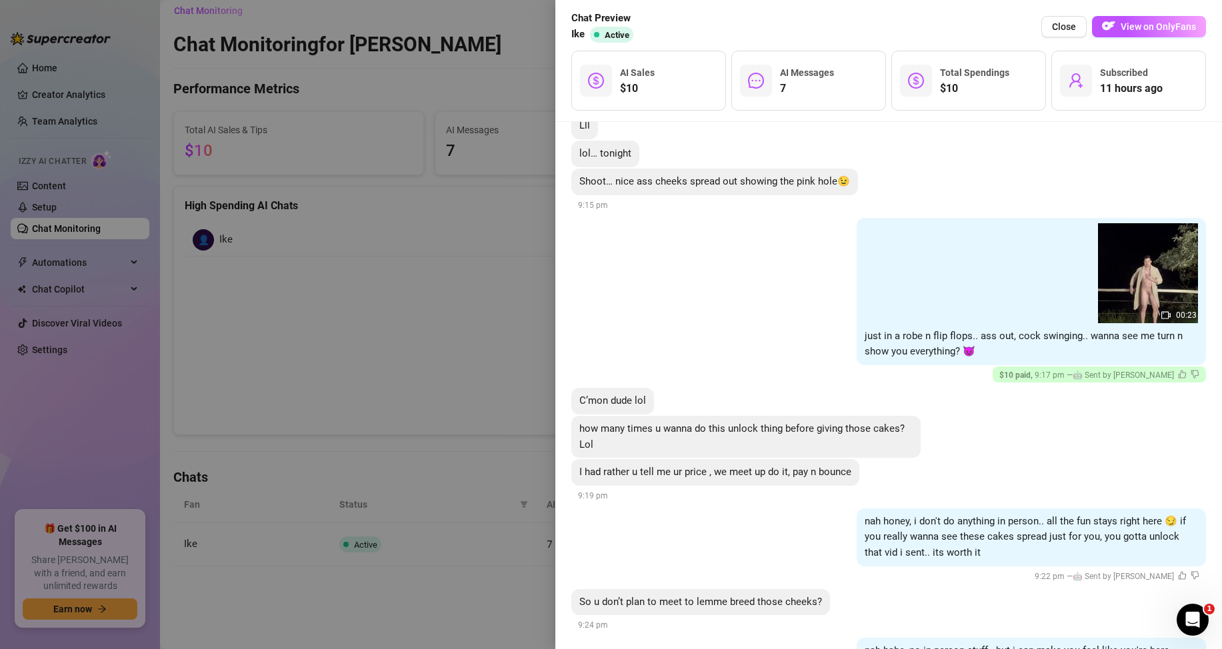
click at [469, 291] on div at bounding box center [611, 324] width 1222 height 649
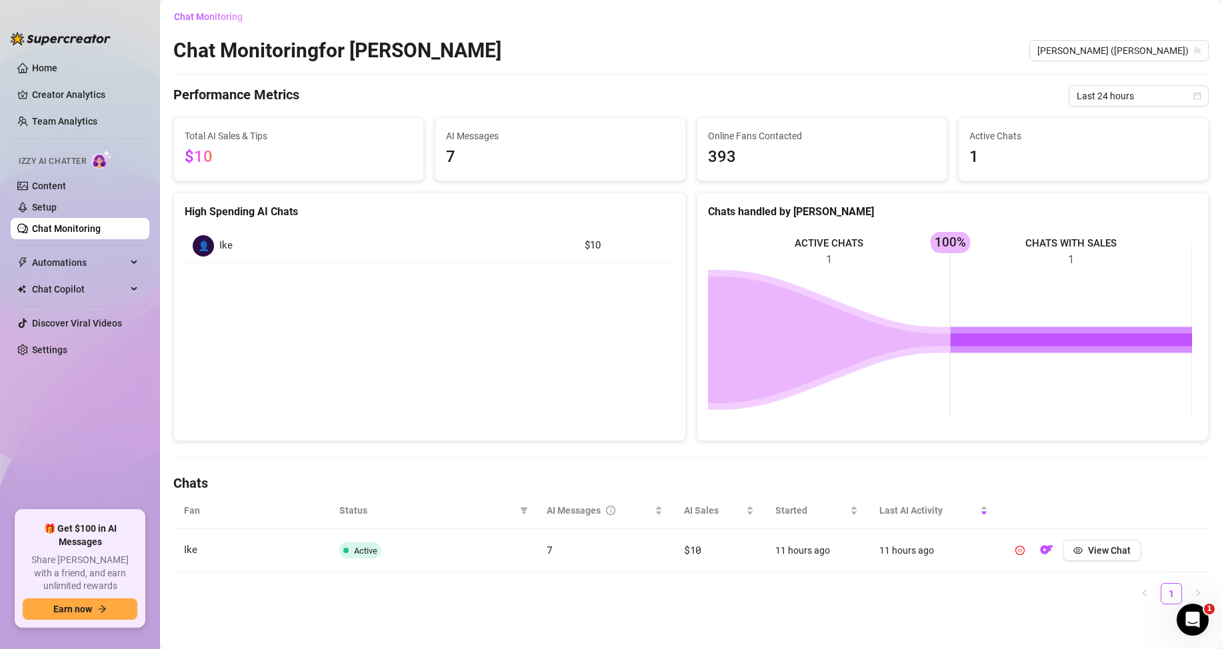
scroll to position [0, 0]
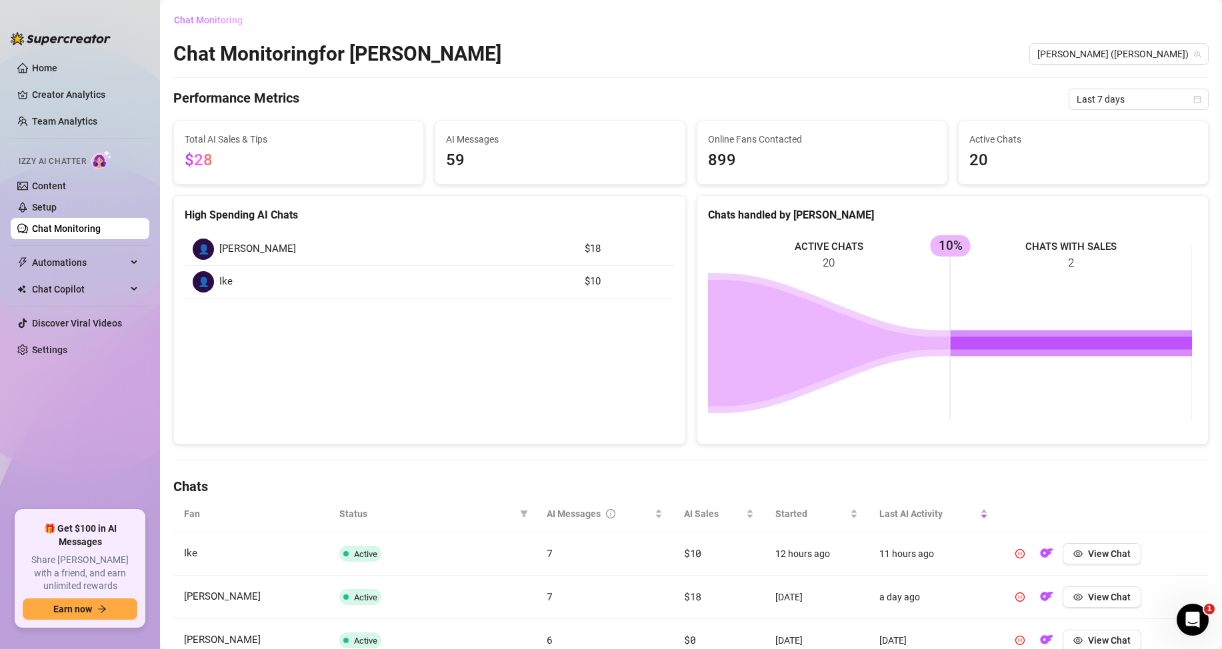
click at [212, 21] on span "Chat Monitoring" at bounding box center [208, 20] width 69 height 11
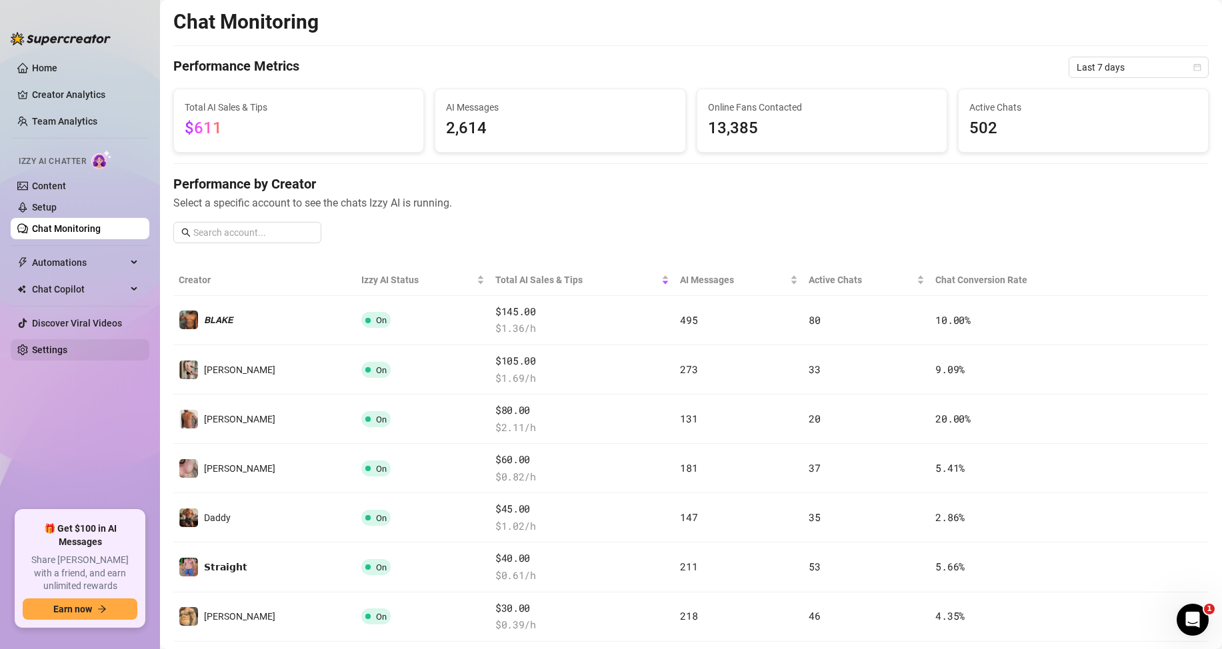
click at [32, 352] on link "Settings" at bounding box center [49, 350] width 35 height 11
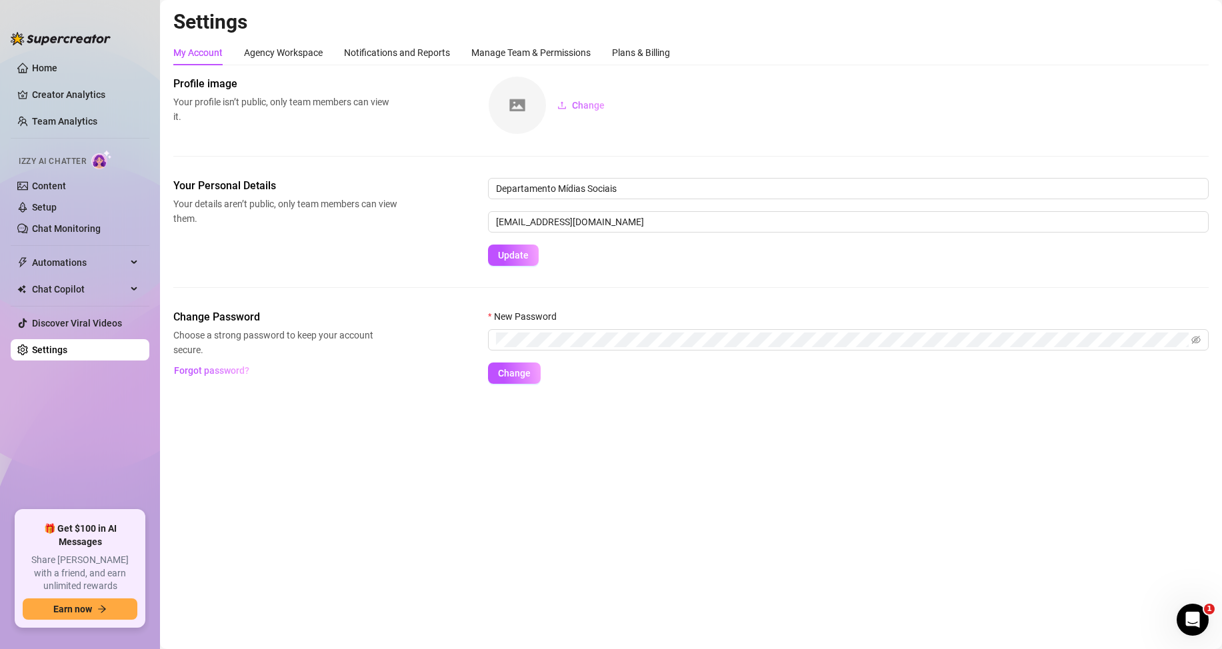
click at [676, 56] on div "My Account Agency Workspace Notifications and Reports Manage Team & Permissions…" at bounding box center [690, 52] width 1035 height 25
click at [652, 46] on div "Plans & Billing" at bounding box center [641, 52] width 58 height 15
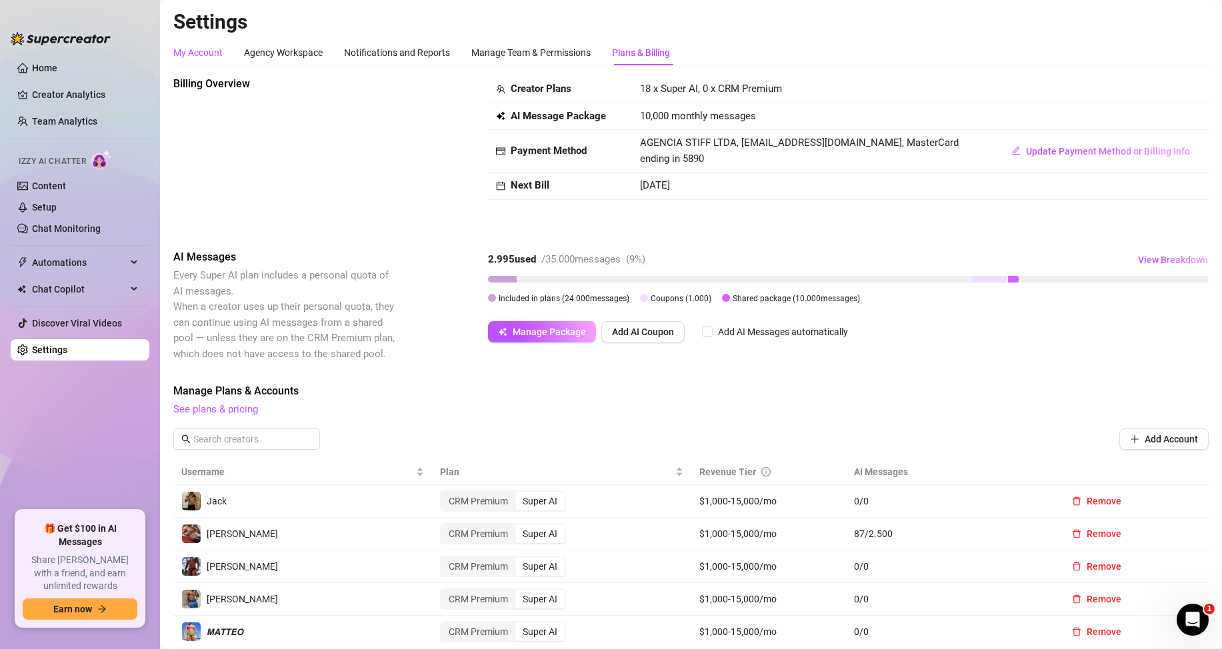
click at [209, 51] on div "My Account" at bounding box center [197, 52] width 49 height 15
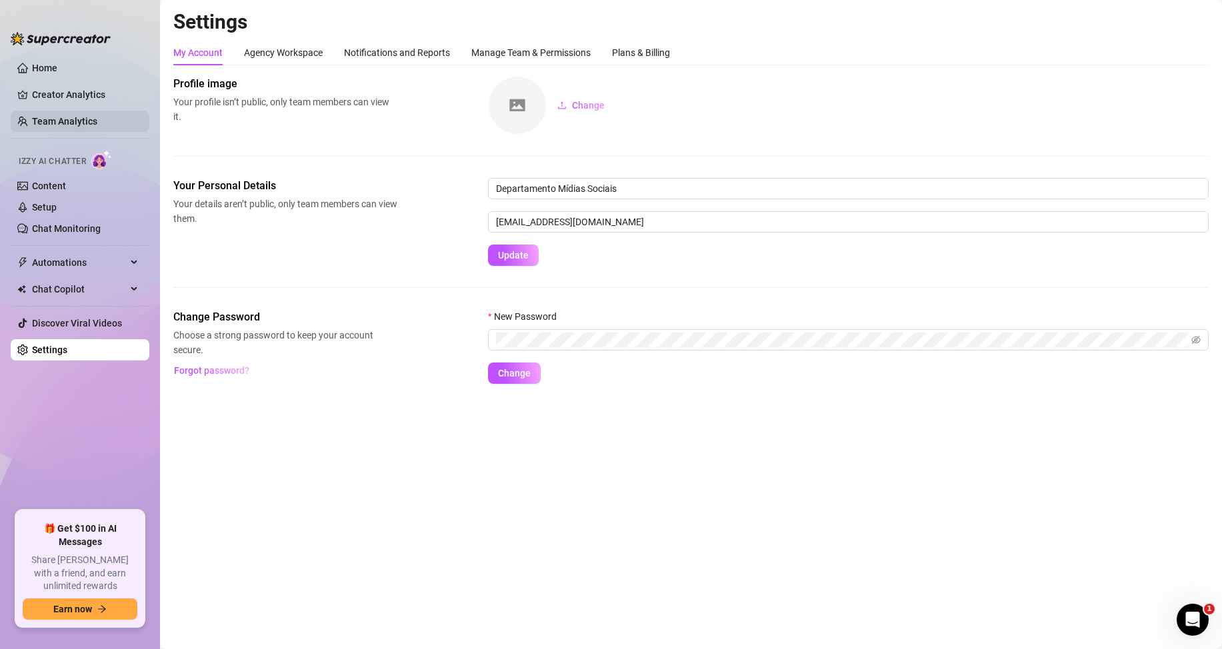
click at [73, 116] on link "Team Analytics" at bounding box center [64, 121] width 65 height 11
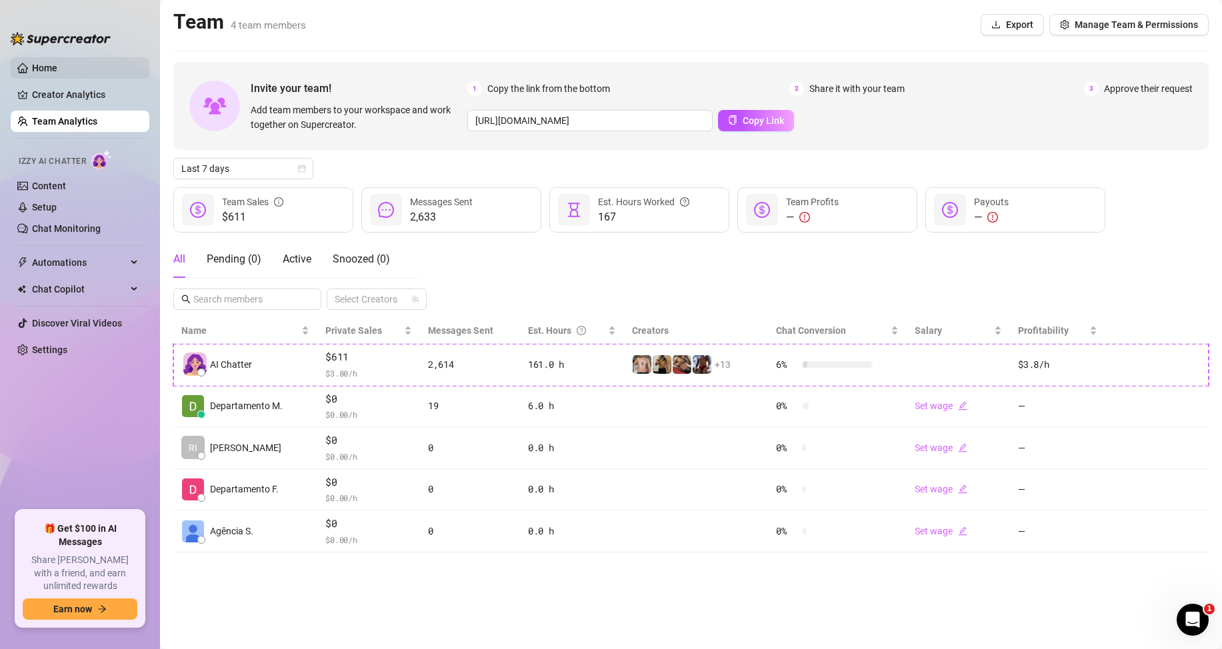
click at [57, 71] on link "Home" at bounding box center [44, 68] width 25 height 11
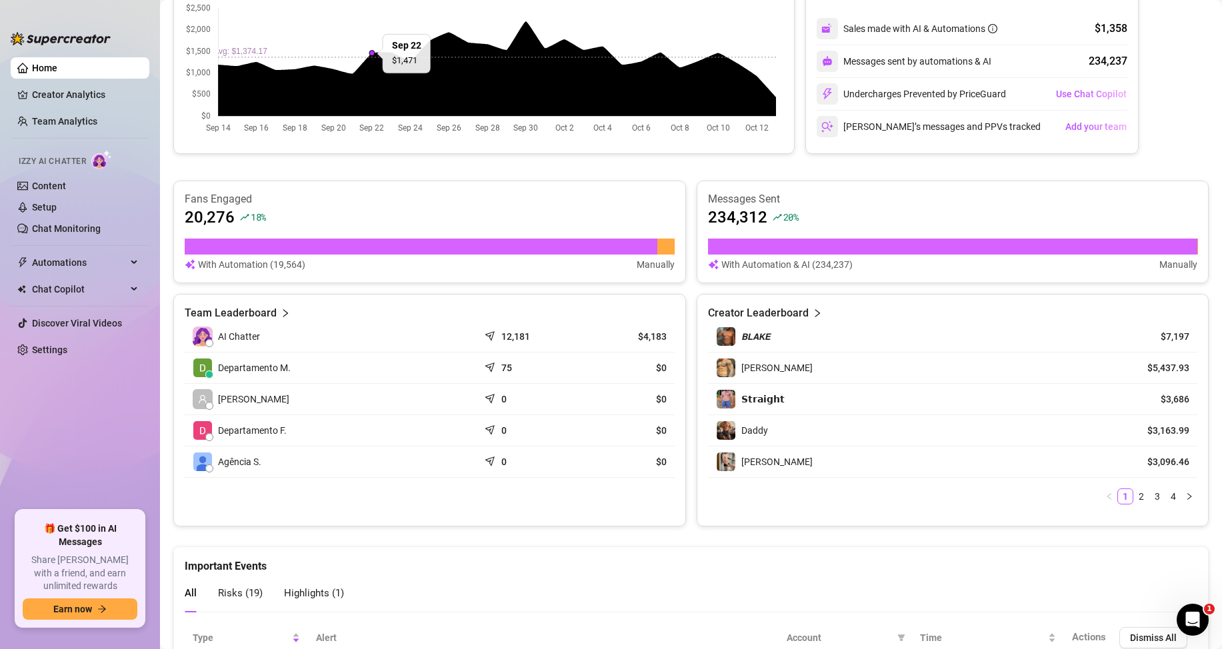
scroll to position [105, 0]
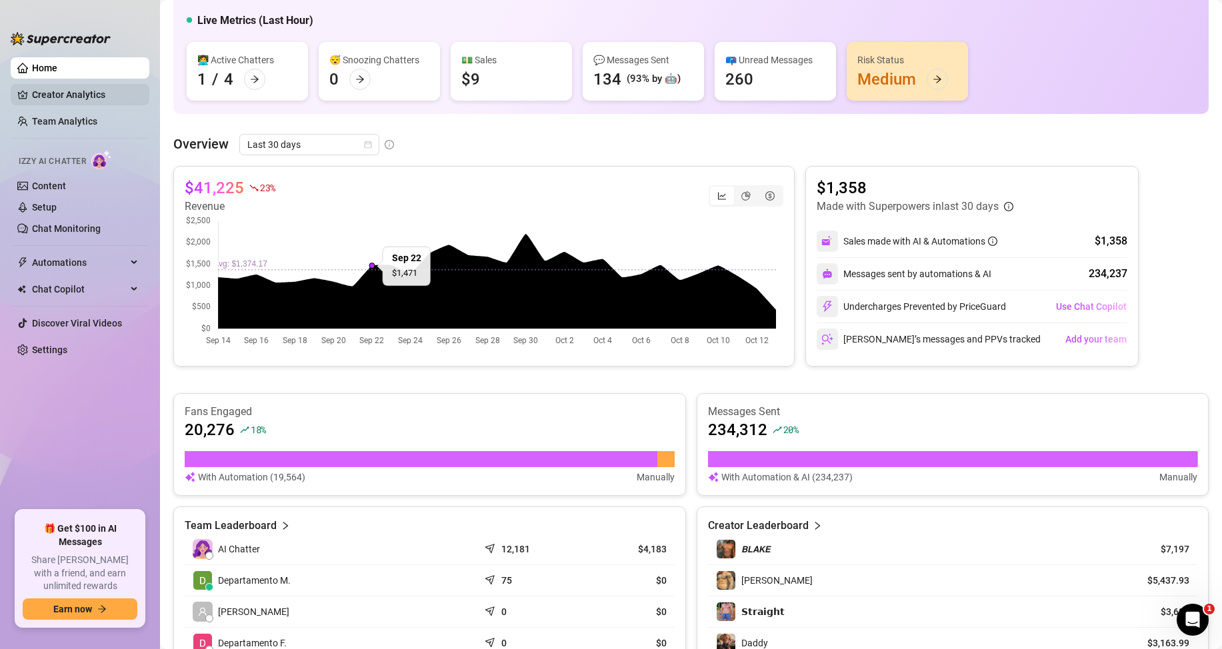
click at [76, 99] on link "Creator Analytics" at bounding box center [85, 94] width 107 height 21
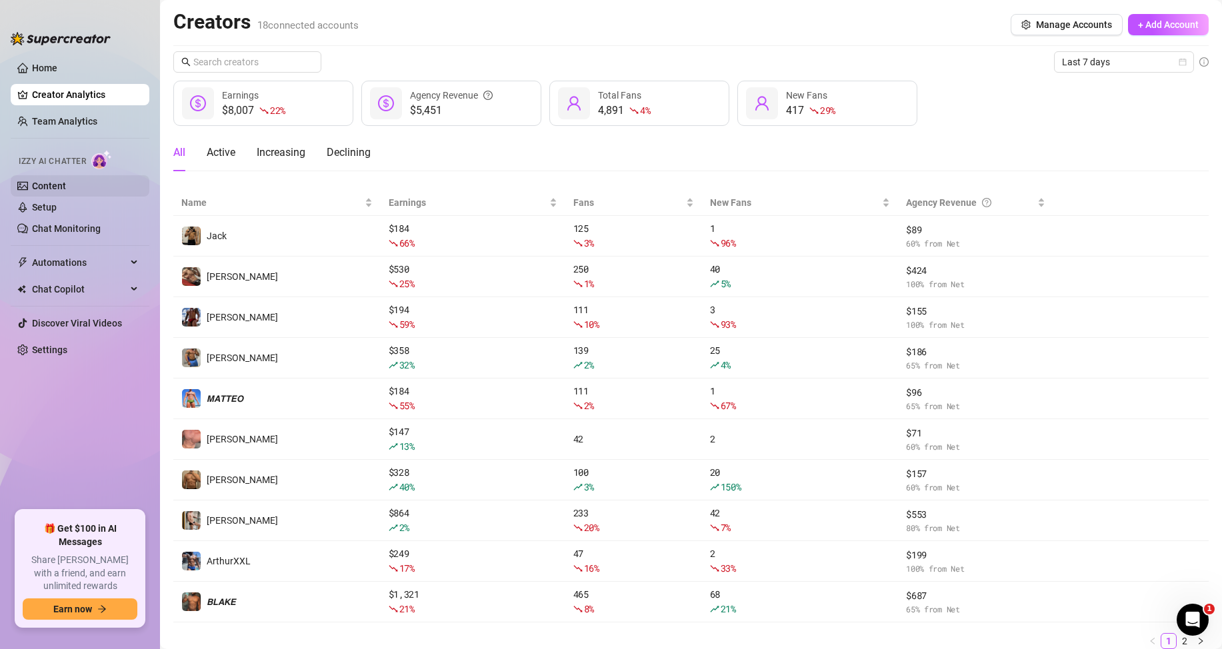
click at [45, 185] on link "Content" at bounding box center [49, 186] width 34 height 11
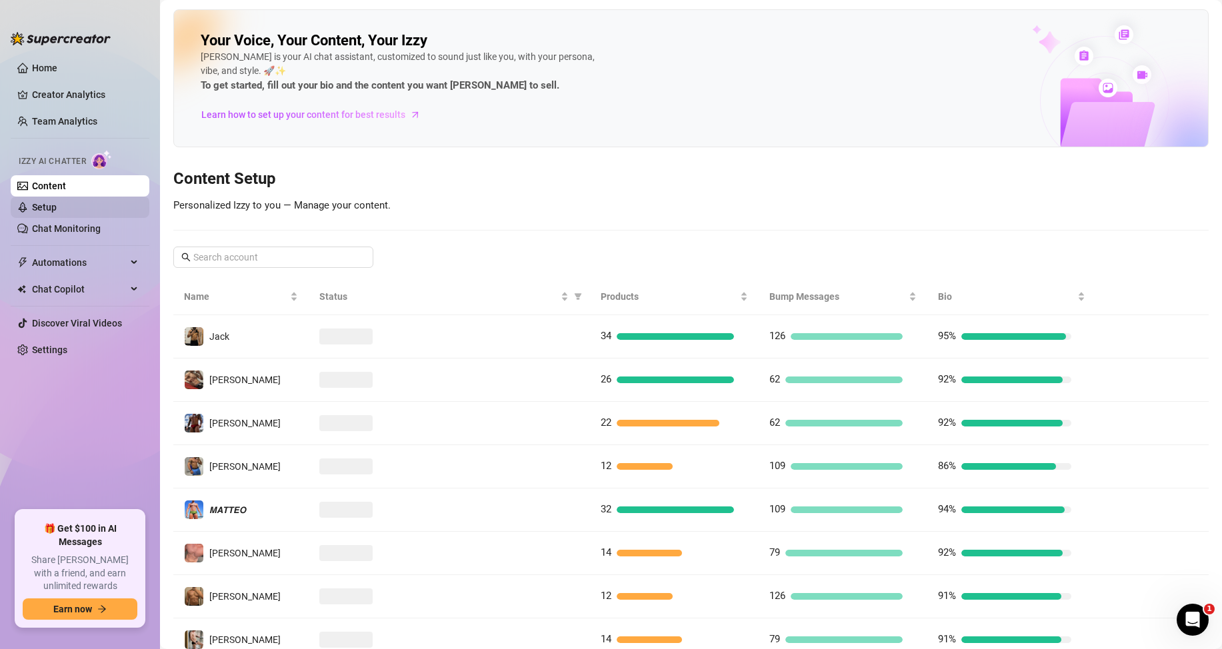
click at [44, 206] on link "Setup" at bounding box center [44, 207] width 25 height 11
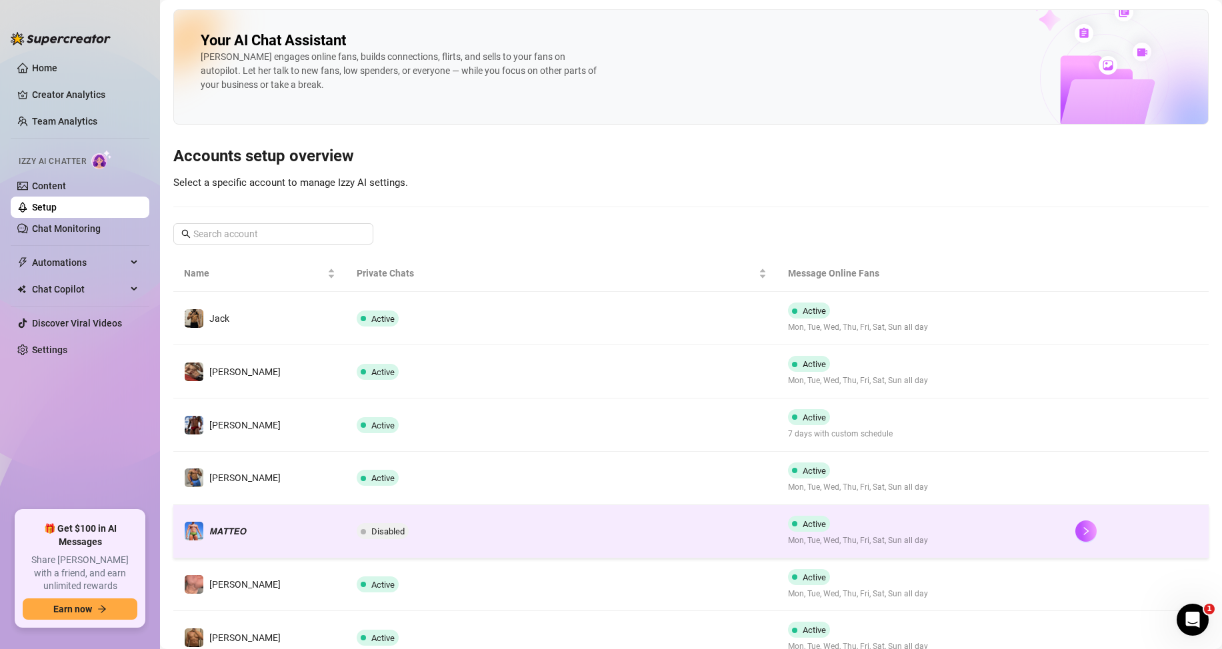
click at [389, 528] on span "Disabled" at bounding box center [387, 532] width 33 height 10
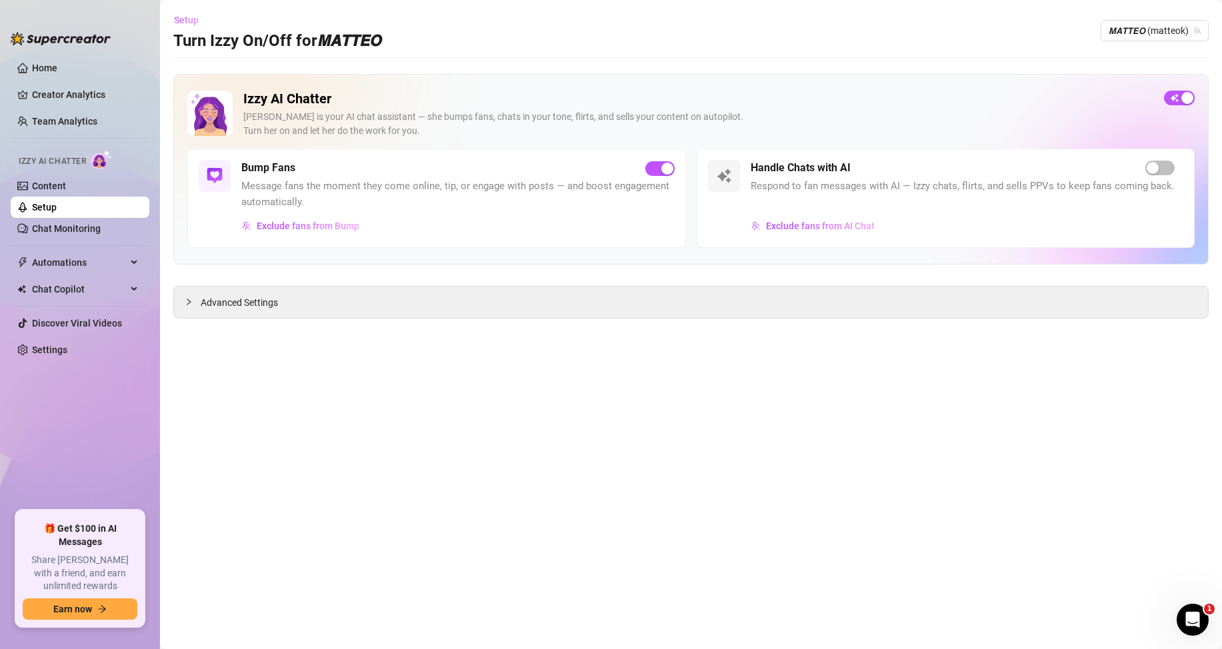
click at [181, 17] on span "Setup" at bounding box center [186, 20] width 25 height 11
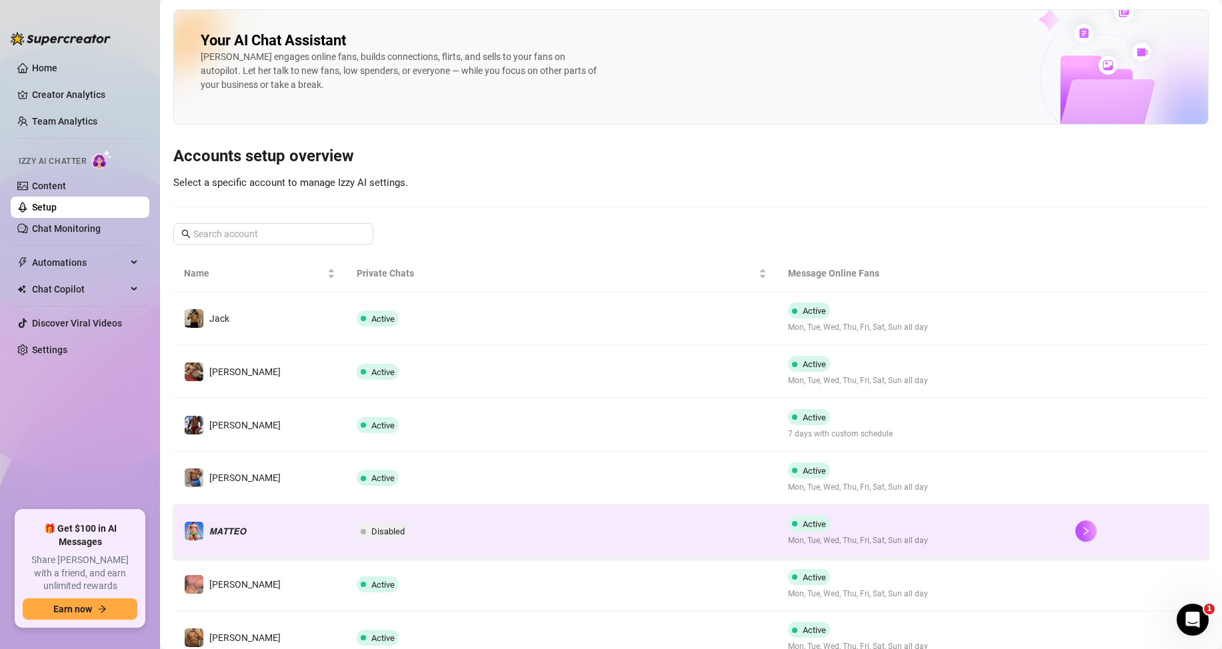
click at [373, 525] on span "Disabled" at bounding box center [383, 531] width 52 height 16
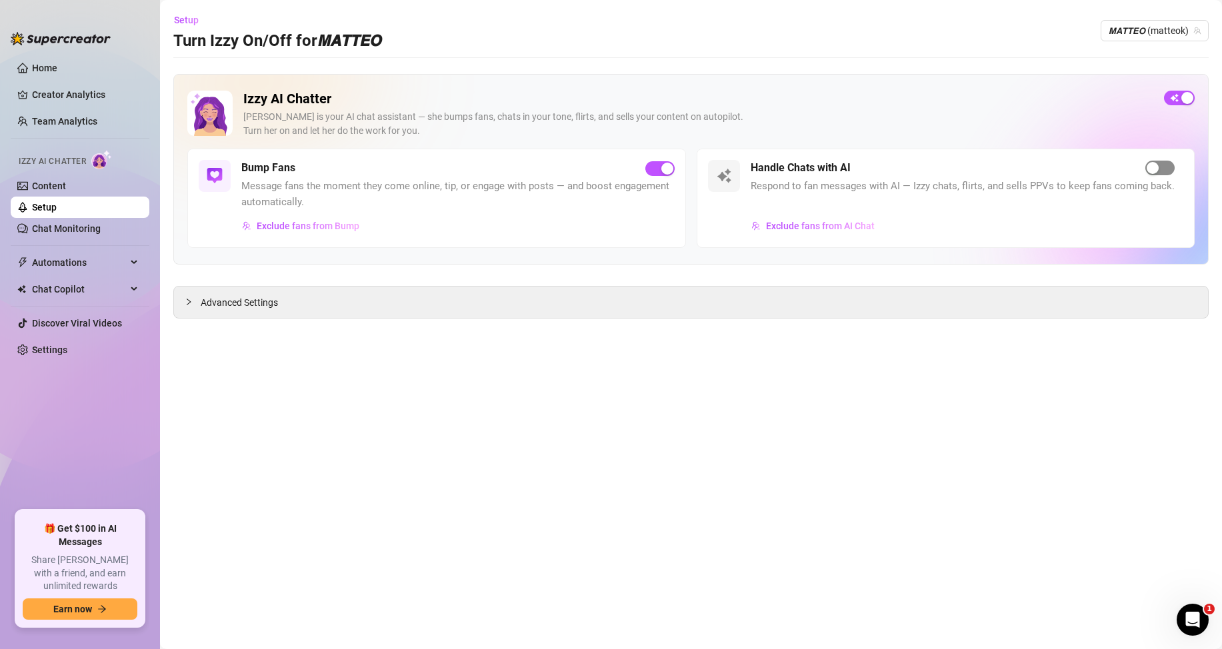
click at [1147, 165] on div "button" at bounding box center [1152, 168] width 12 height 12
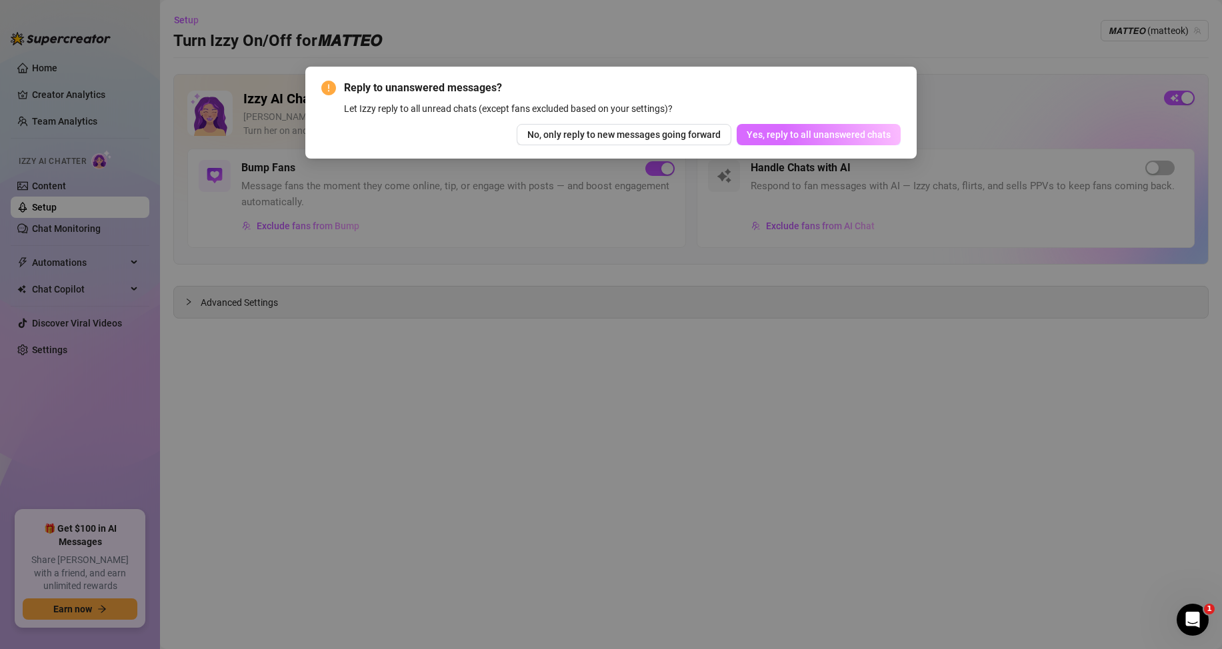
click at [797, 129] on span "Yes, reply to all unanswered chats" at bounding box center [818, 134] width 144 height 11
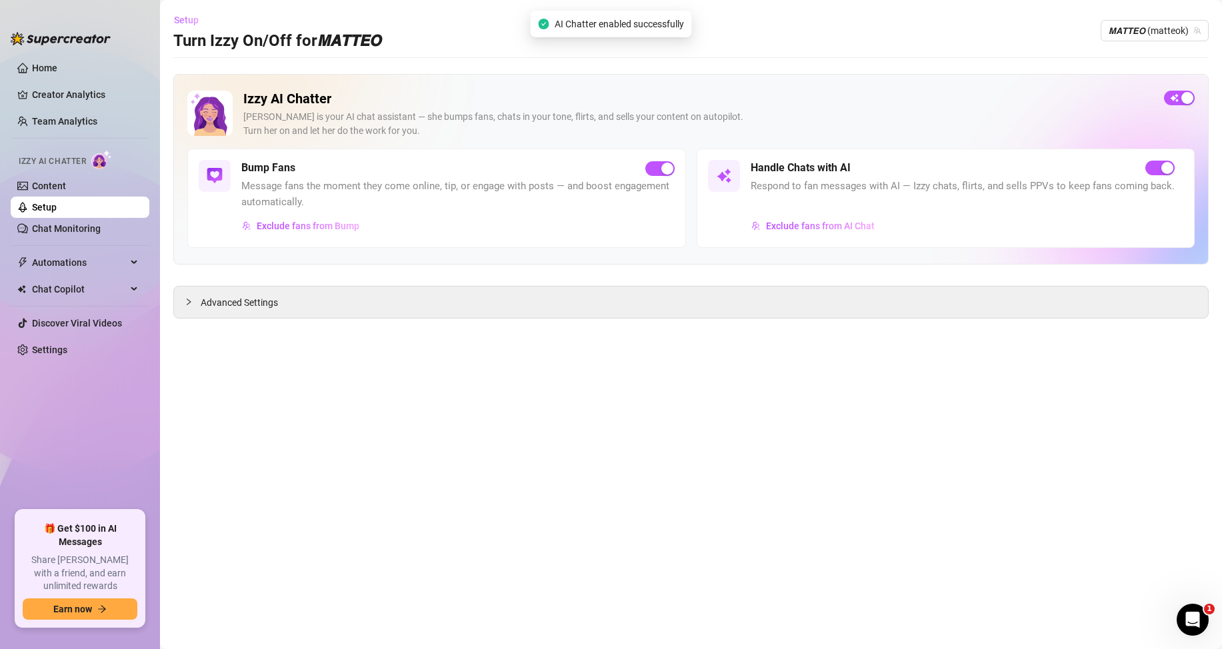
click at [197, 25] on span "Setup" at bounding box center [186, 20] width 25 height 11
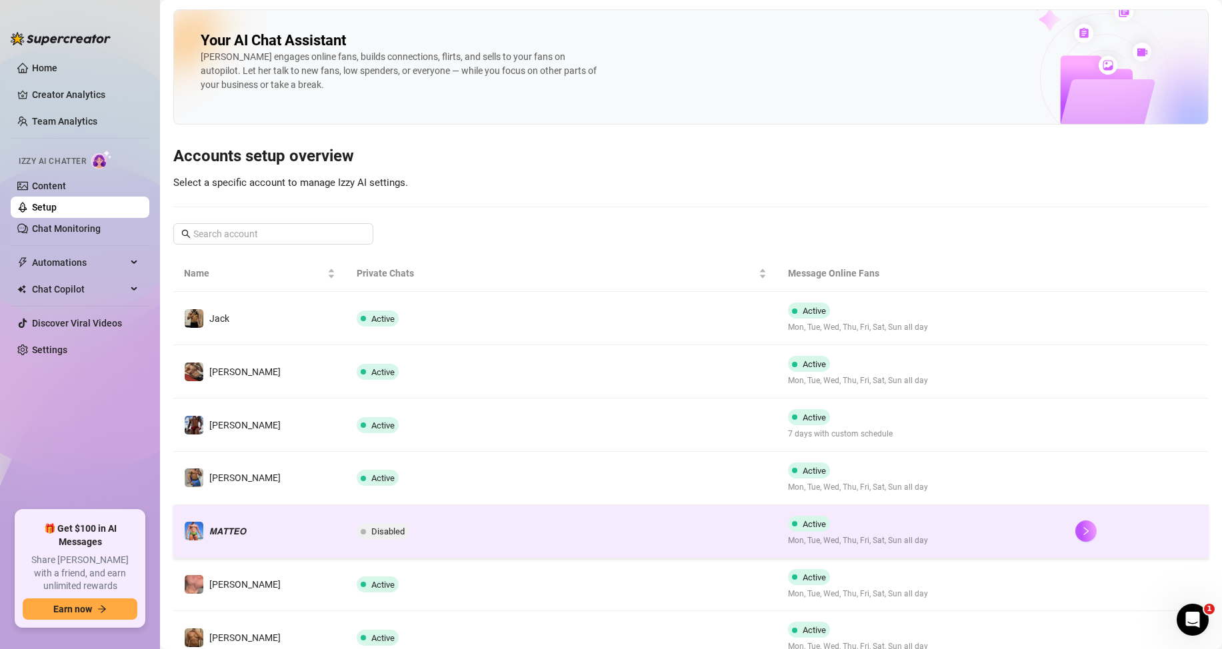
click at [311, 531] on td "𝙈𝘼𝙏𝙏𝙀𝙊" at bounding box center [259, 531] width 173 height 53
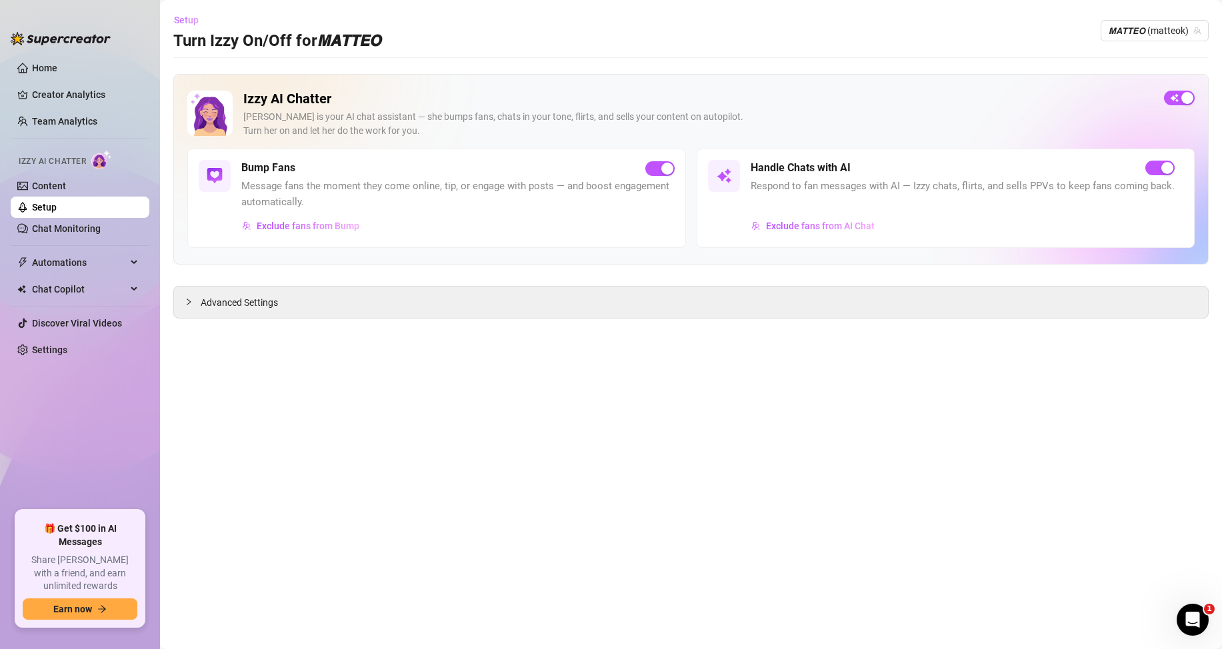
click at [184, 22] on span "Setup" at bounding box center [186, 20] width 25 height 11
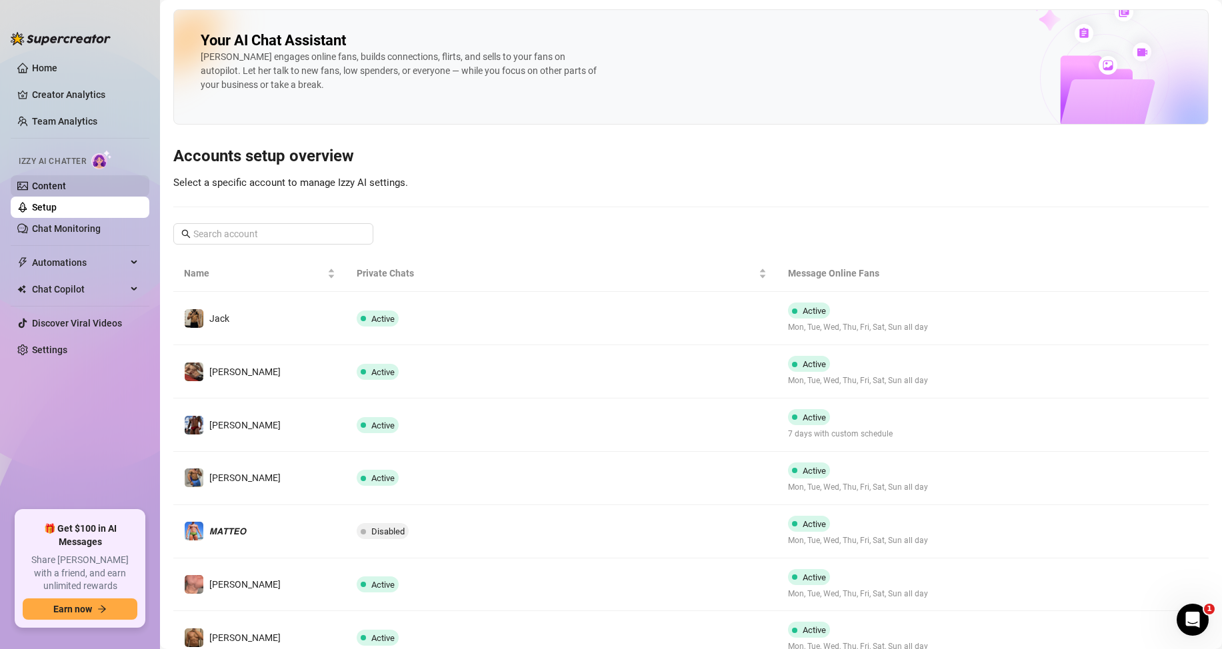
click at [65, 183] on link "Content" at bounding box center [49, 186] width 34 height 11
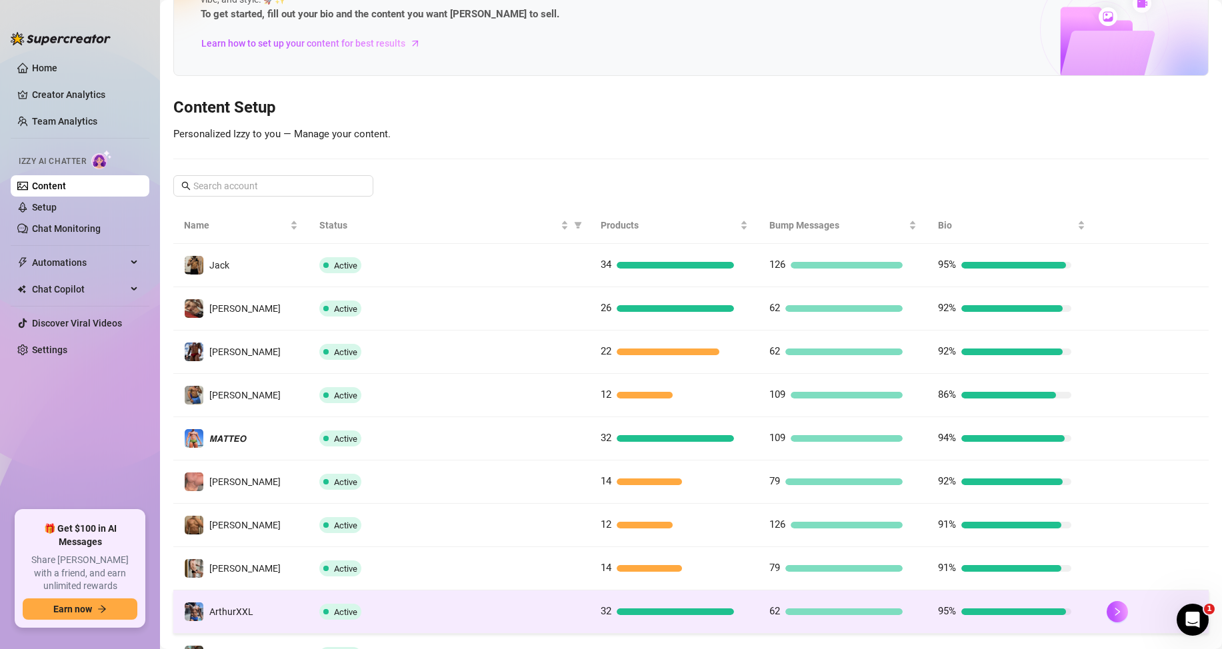
scroll to position [177, 0]
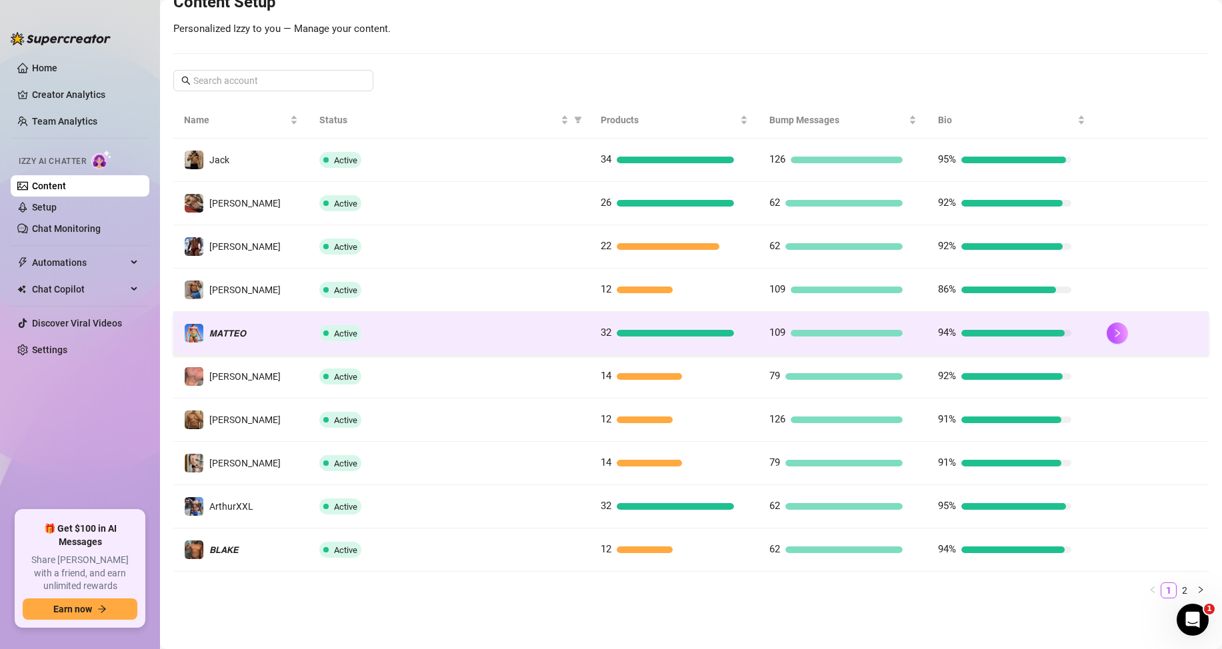
click at [356, 331] on span "Active" at bounding box center [340, 333] width 42 height 16
